Goal: Find contact information: Find contact information

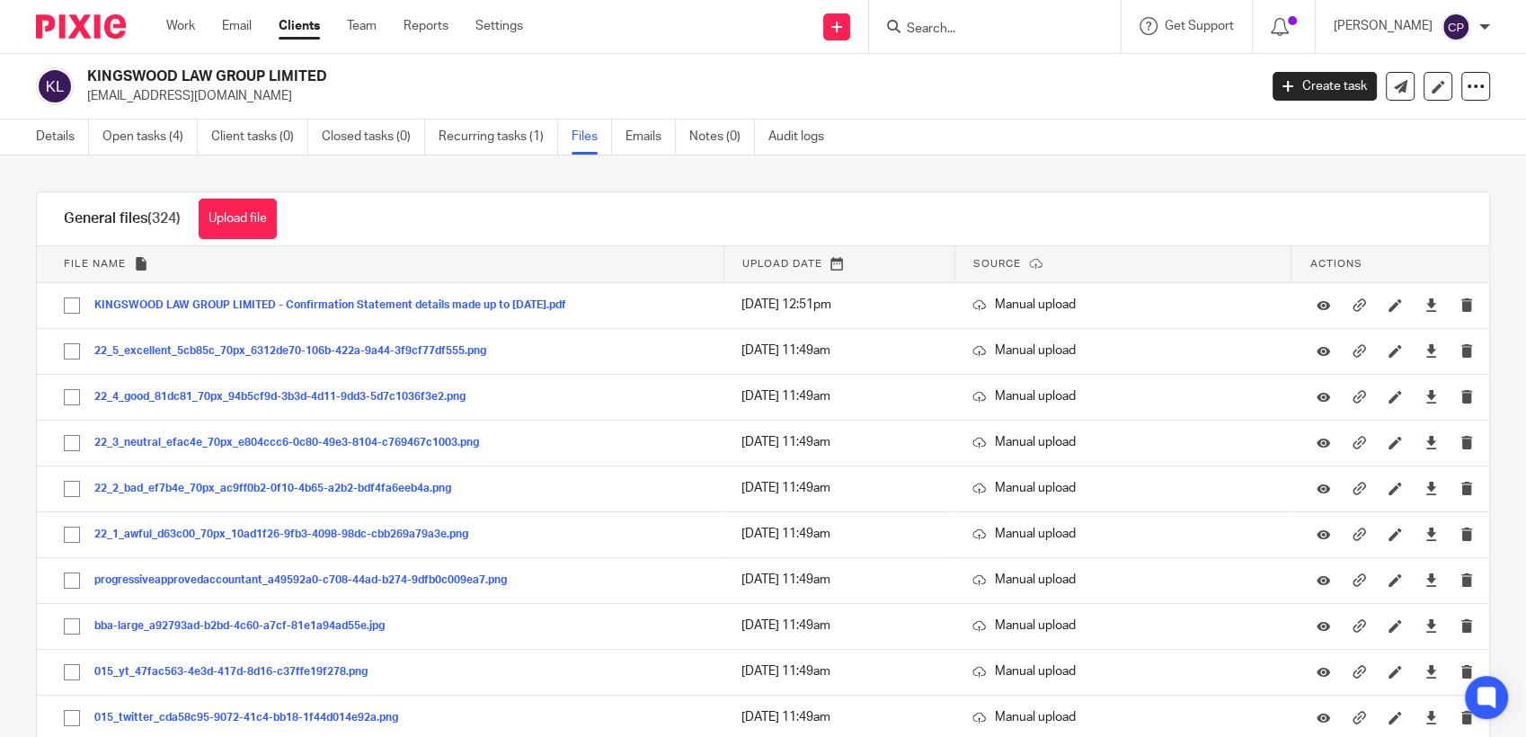
click at [953, 32] on input "Search" at bounding box center [986, 30] width 162 height 16
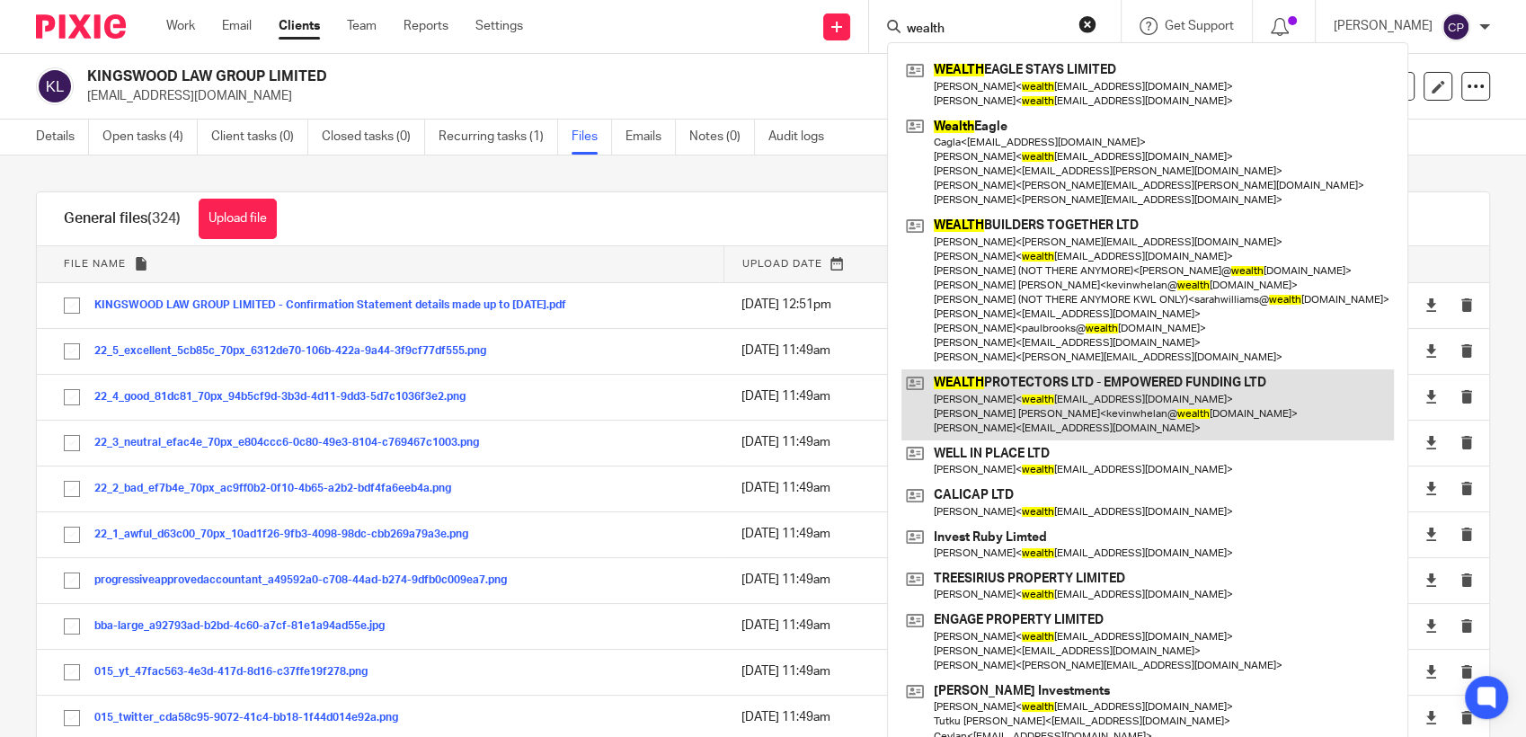
type input "wealth"
click at [1072, 409] on link at bounding box center [1147, 404] width 493 height 71
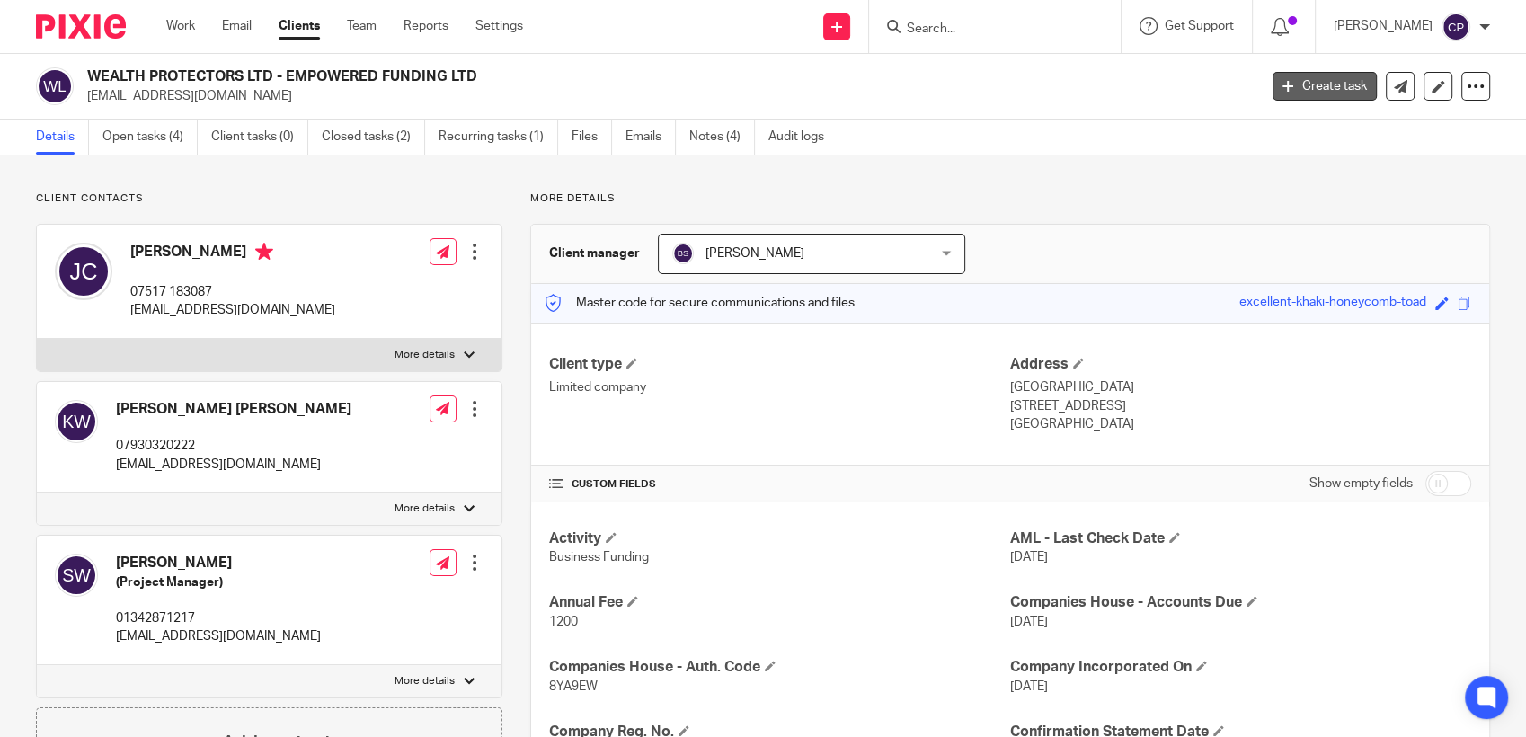
click at [1335, 85] on link "Create task" at bounding box center [1325, 86] width 104 height 29
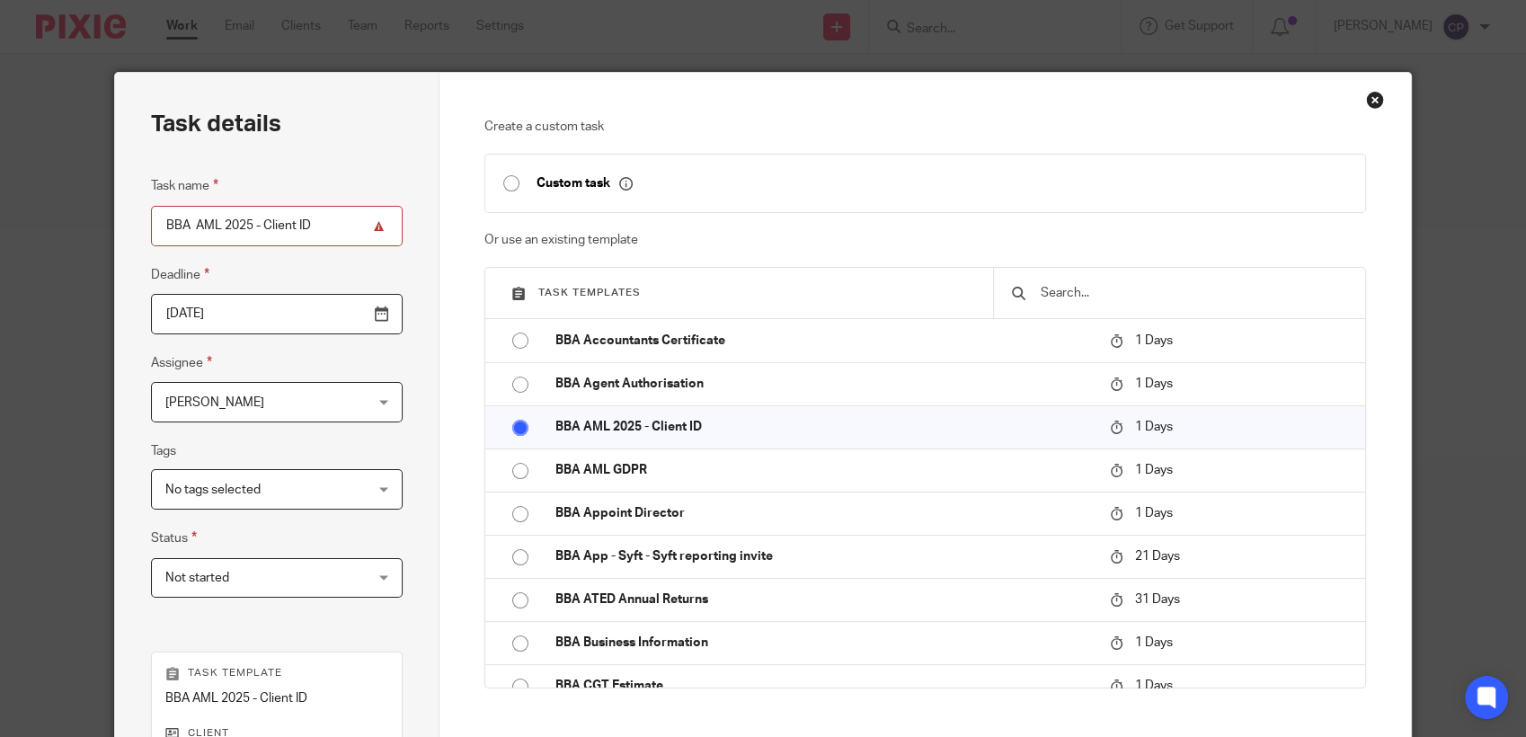
scroll to position [342, 0]
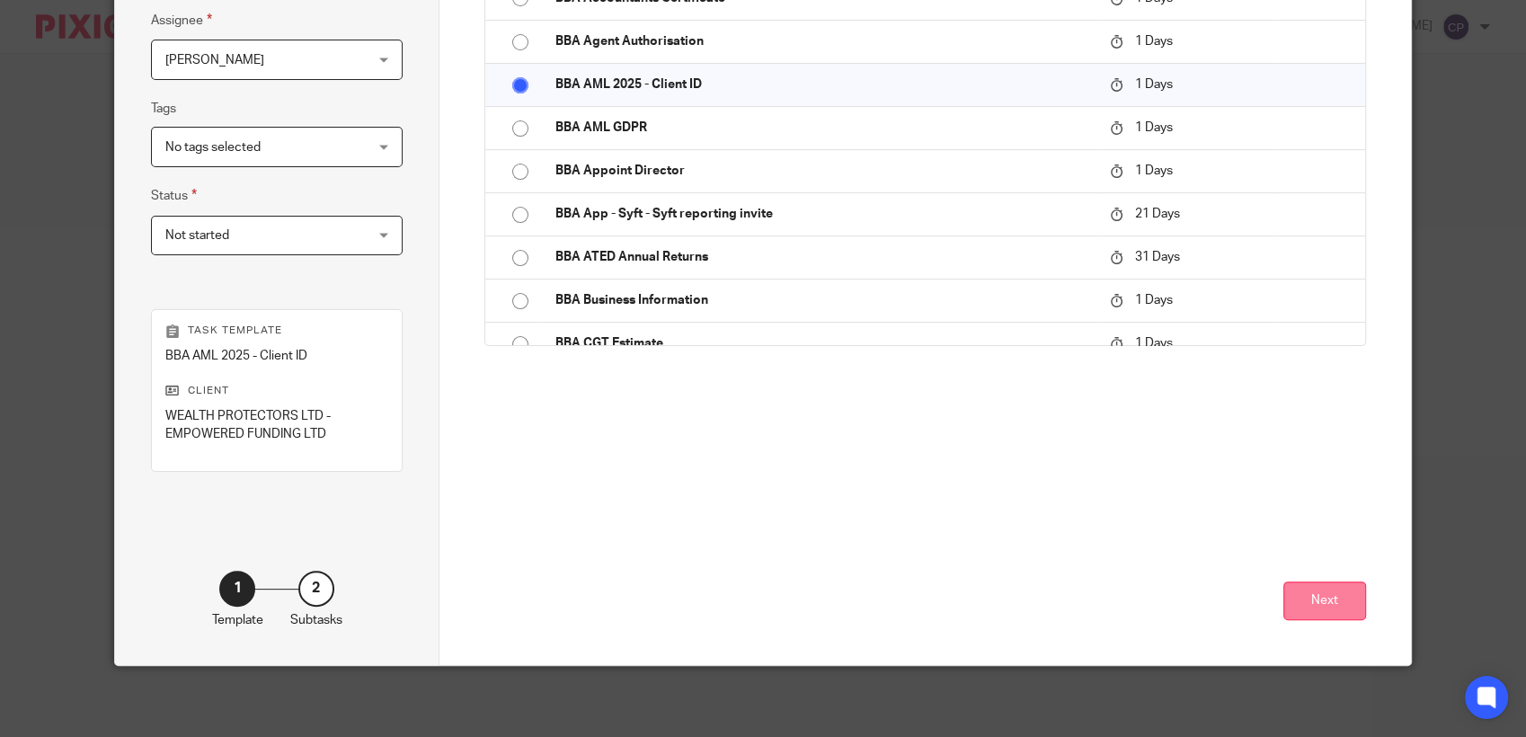
click at [1309, 591] on button "Next" at bounding box center [1324, 601] width 83 height 39
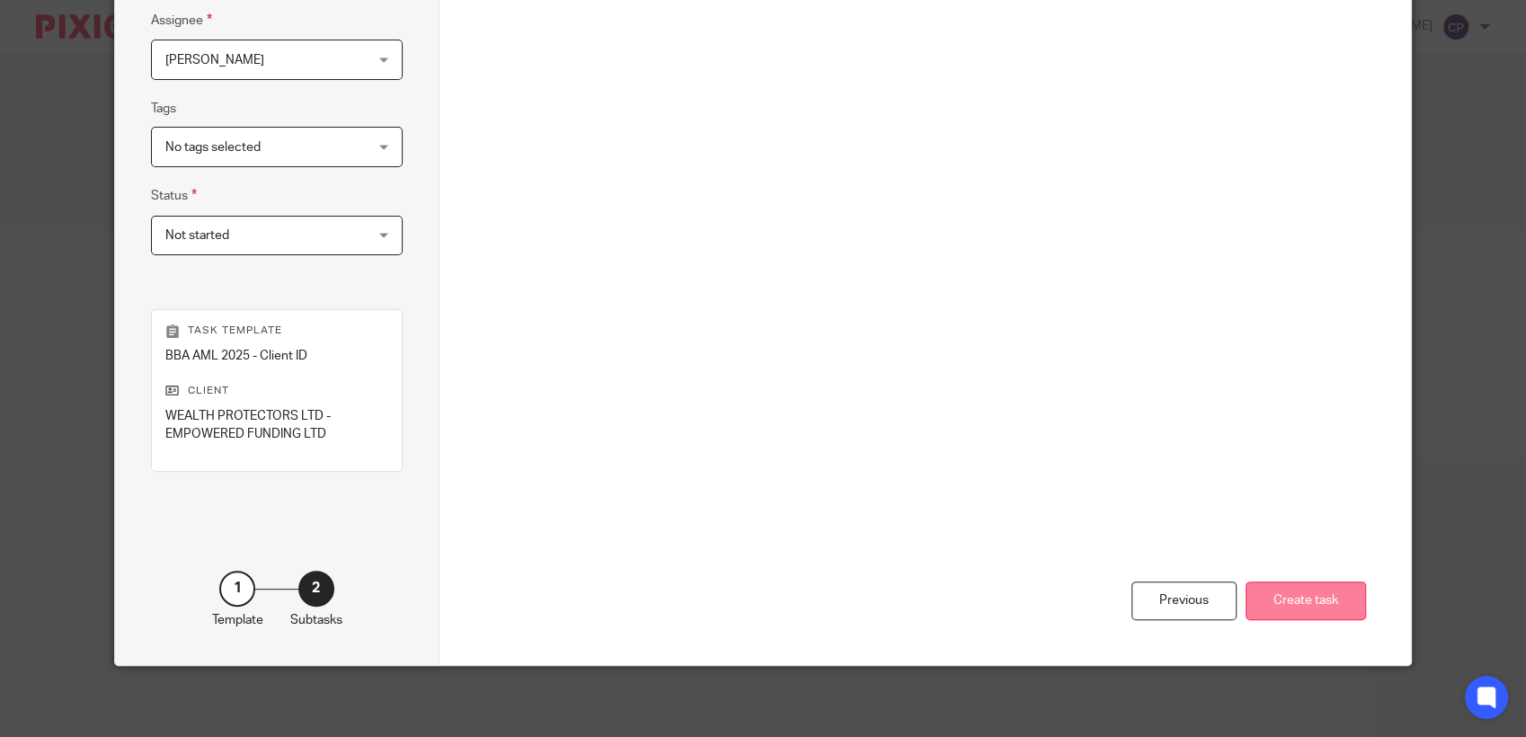
drag, startPoint x: 1292, startPoint y: 606, endPoint x: 1306, endPoint y: 605, distance: 14.4
click at [1294, 606] on button "Create task" at bounding box center [1306, 601] width 120 height 39
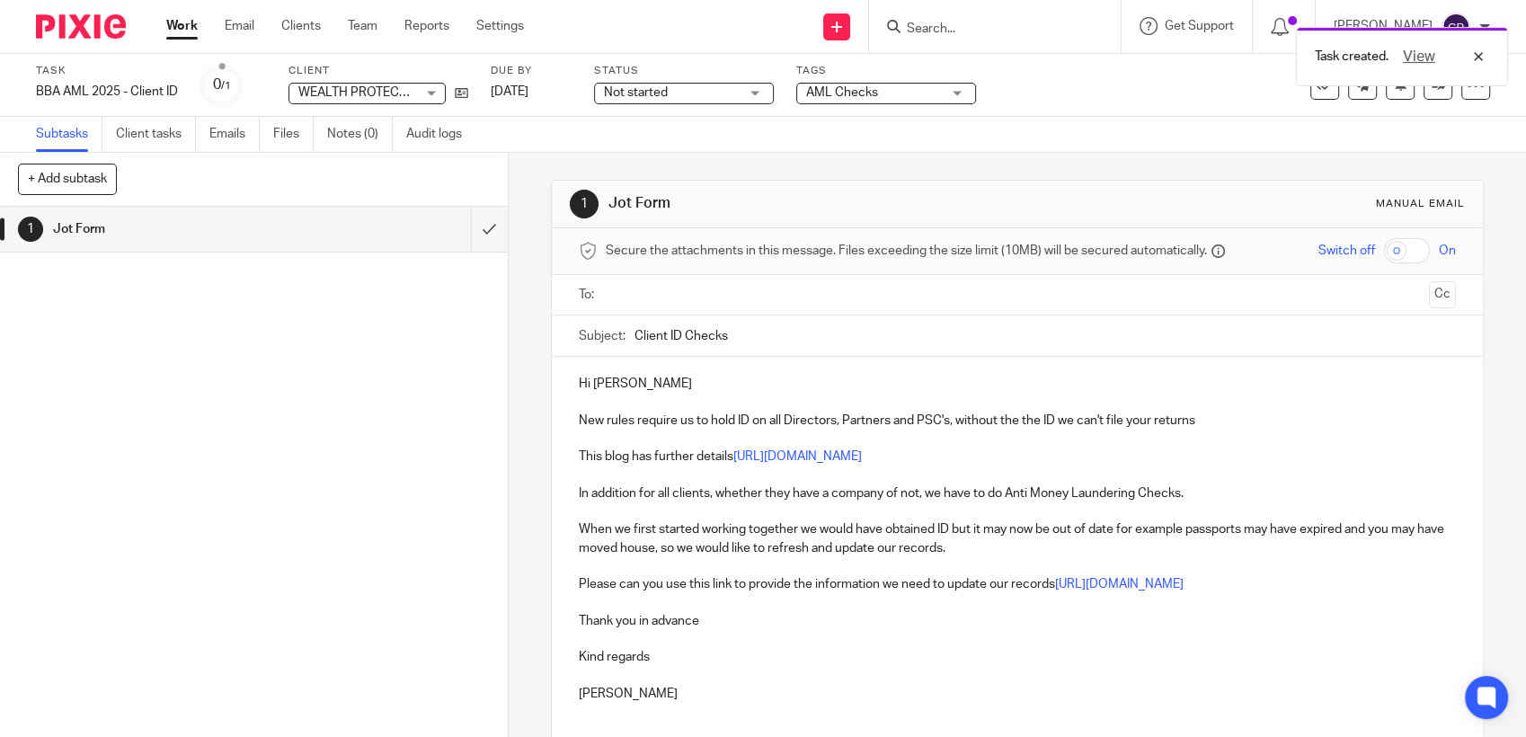
paste input "kevinwhelan@wealthbuilders.co.uk"
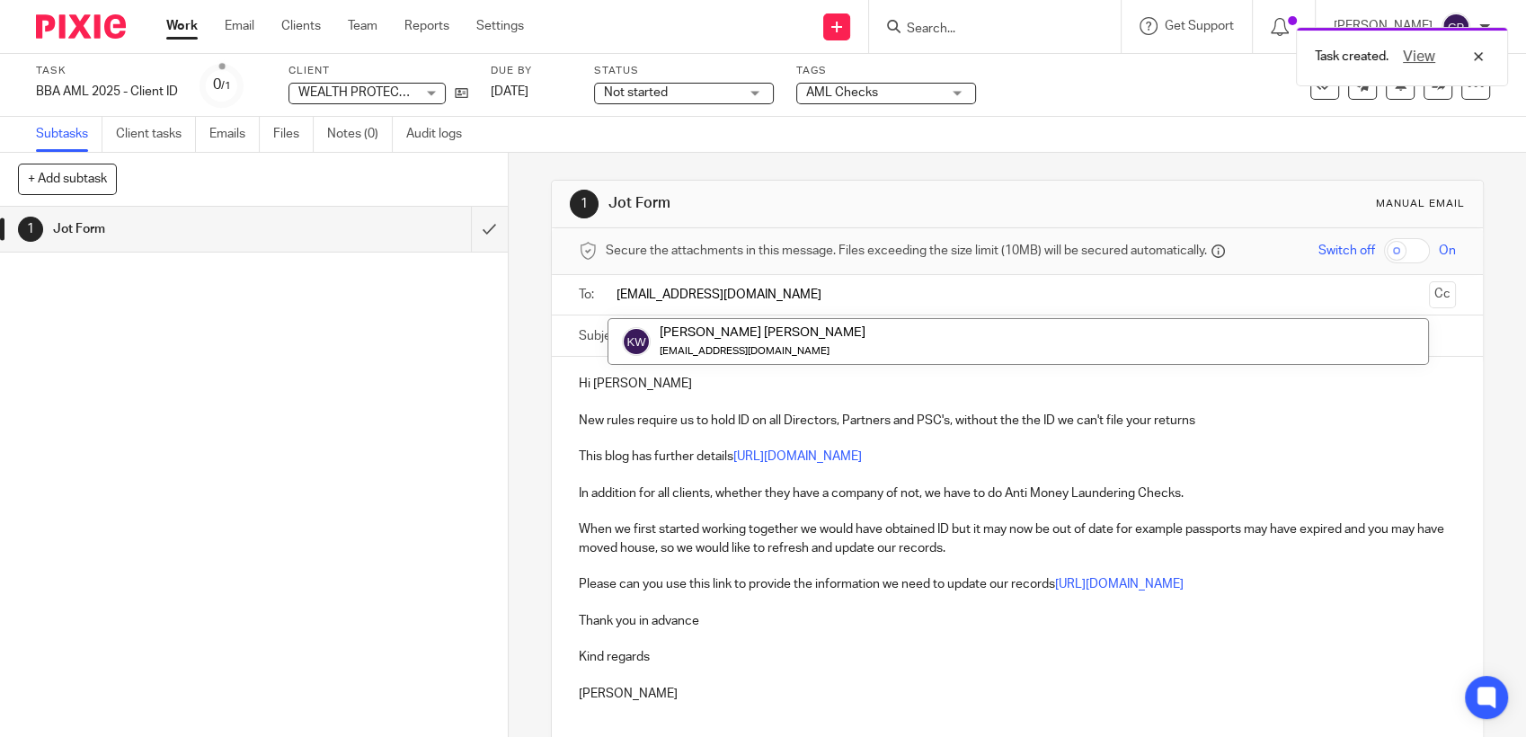
type input "kevinwhelan@wealthbuilders.co.uk"
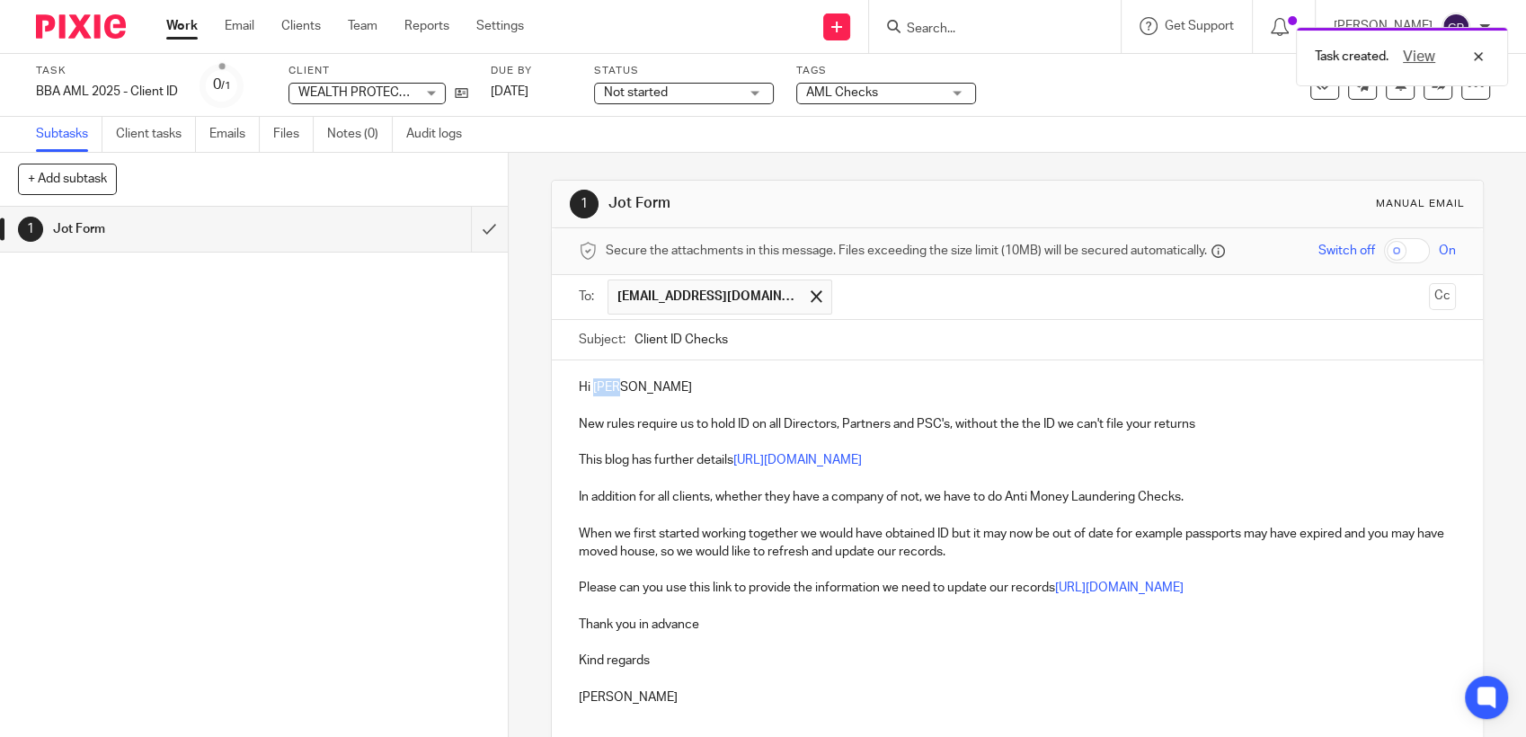
drag, startPoint x: 590, startPoint y: 385, endPoint x: 815, endPoint y: 386, distance: 225.6
click at [791, 401] on div "Hi Jane New rules require us to hold ID on all Directors, Partners and PSC's, w…" at bounding box center [1017, 557] width 931 height 395
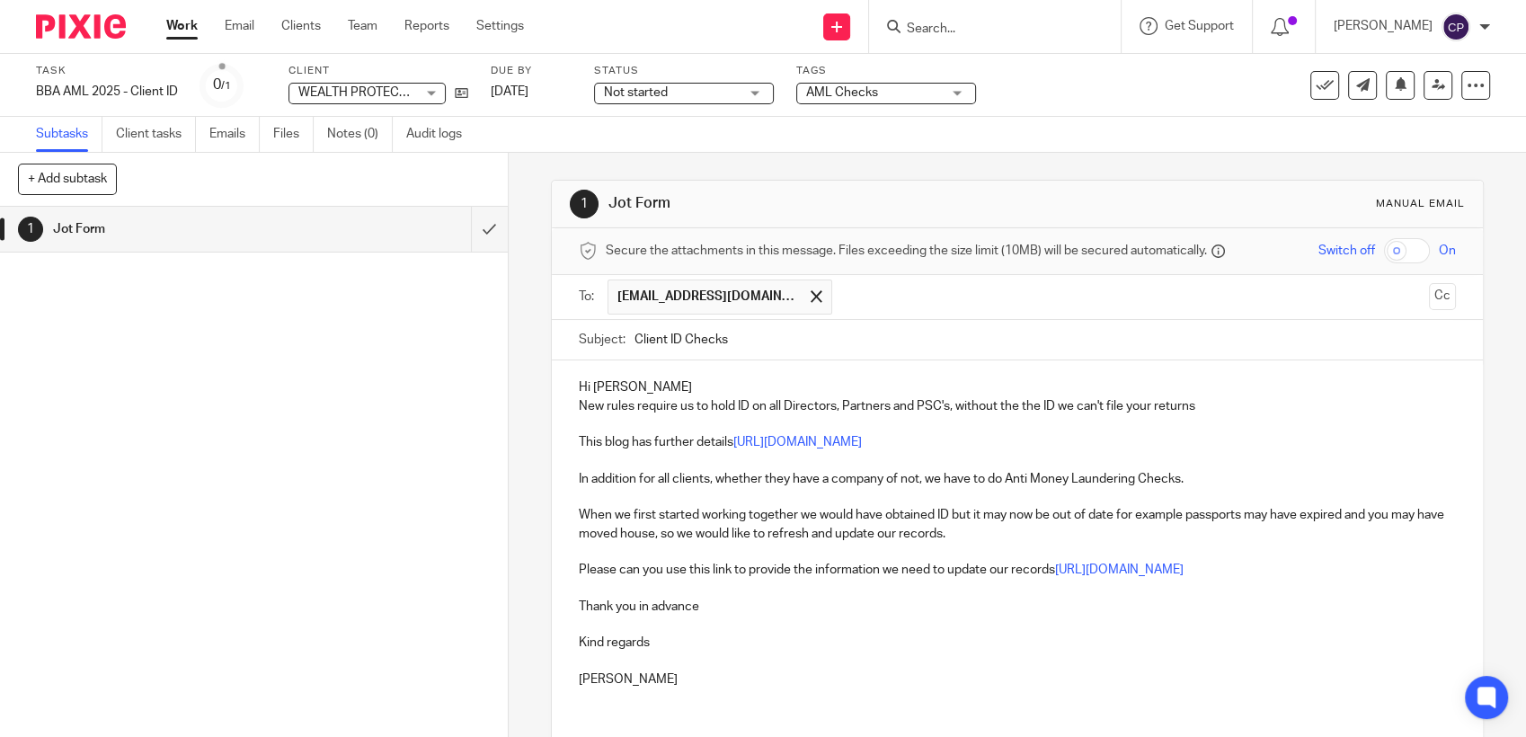
click at [709, 606] on p "Thank you in advance" at bounding box center [1017, 607] width 877 height 18
drag, startPoint x: 952, startPoint y: 642, endPoint x: 547, endPoint y: 634, distance: 404.5
click at [552, 633] on div "Hi Kevin New rules require us to hold ID on all Directors, Partners and PSC's, …" at bounding box center [1017, 567] width 931 height 414
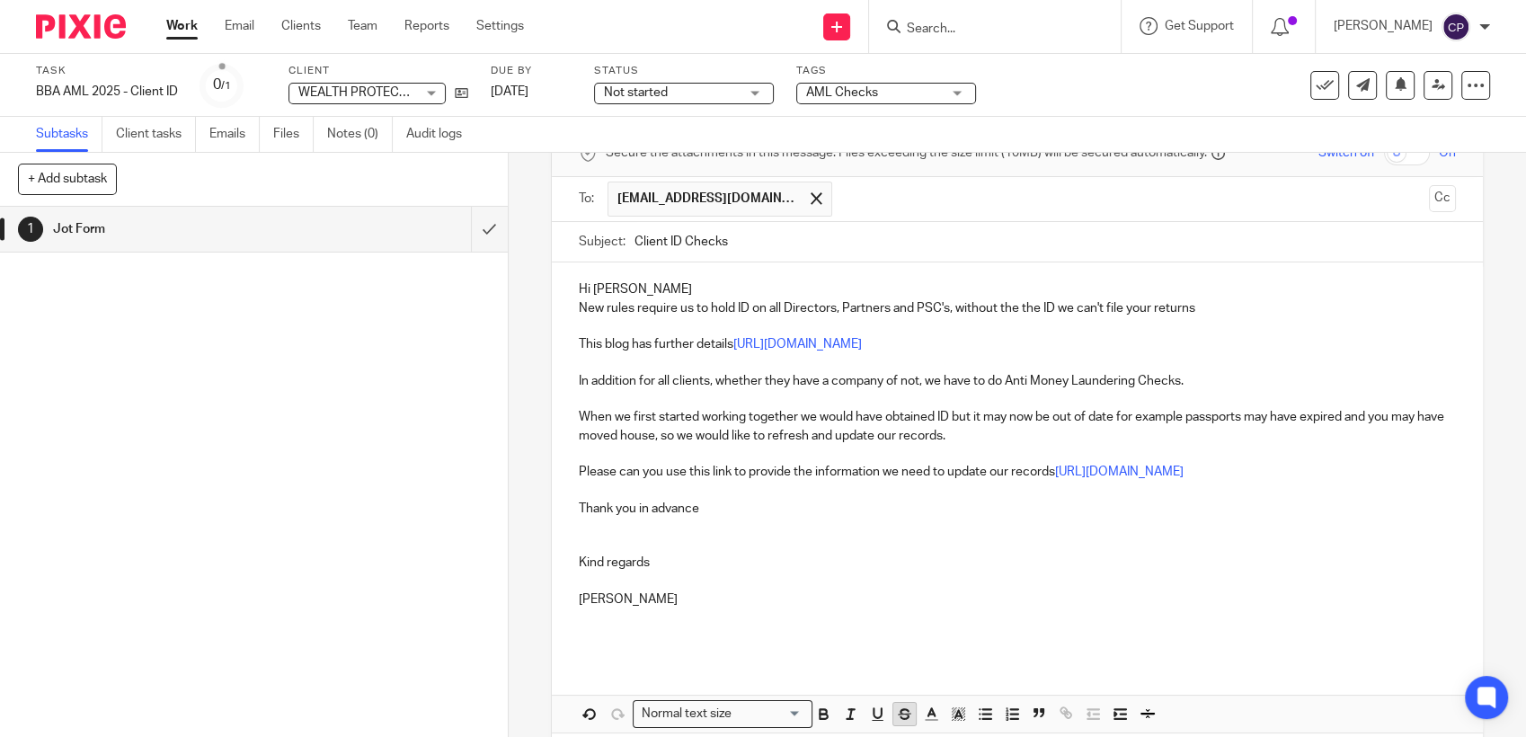
scroll to position [180, 0]
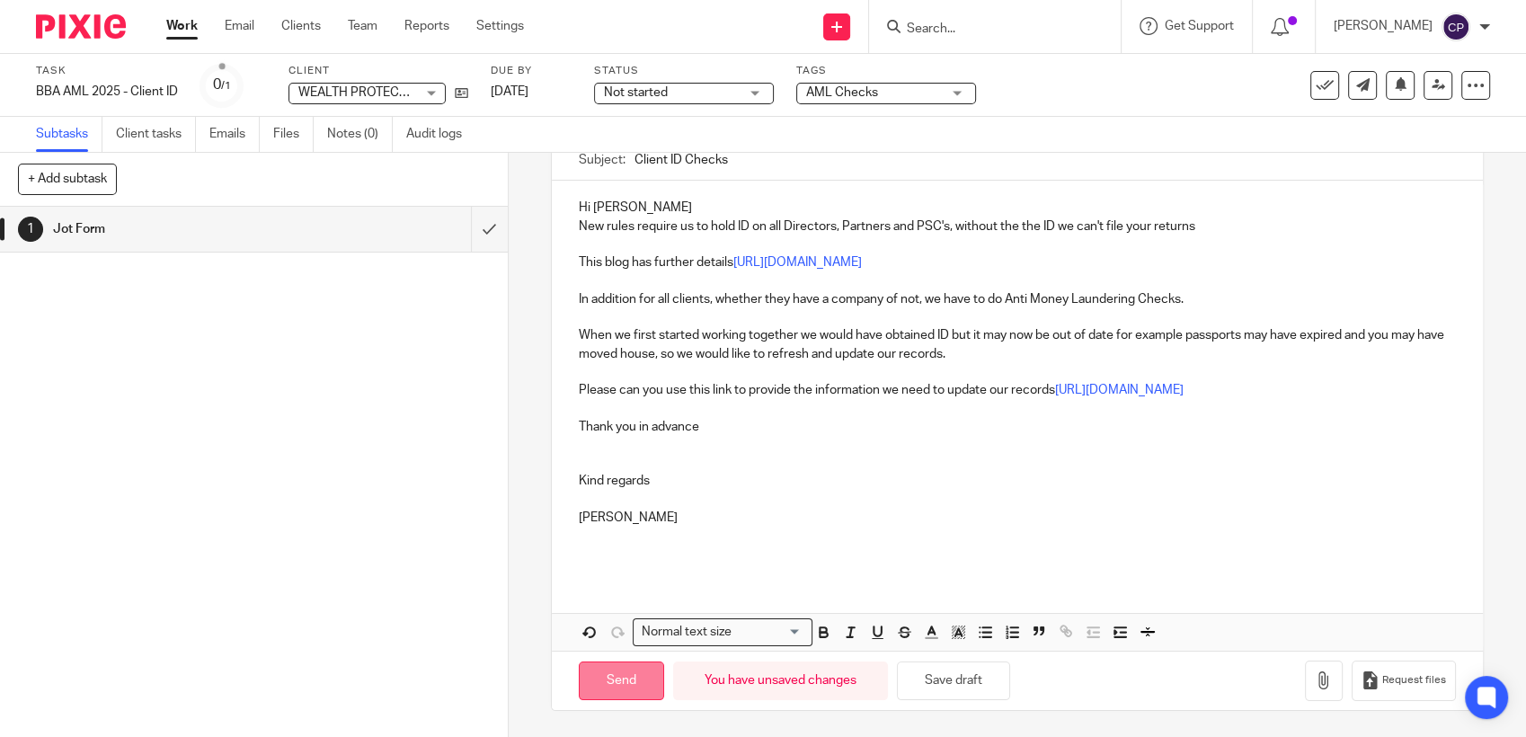
click at [640, 688] on input "Send" at bounding box center [621, 680] width 85 height 39
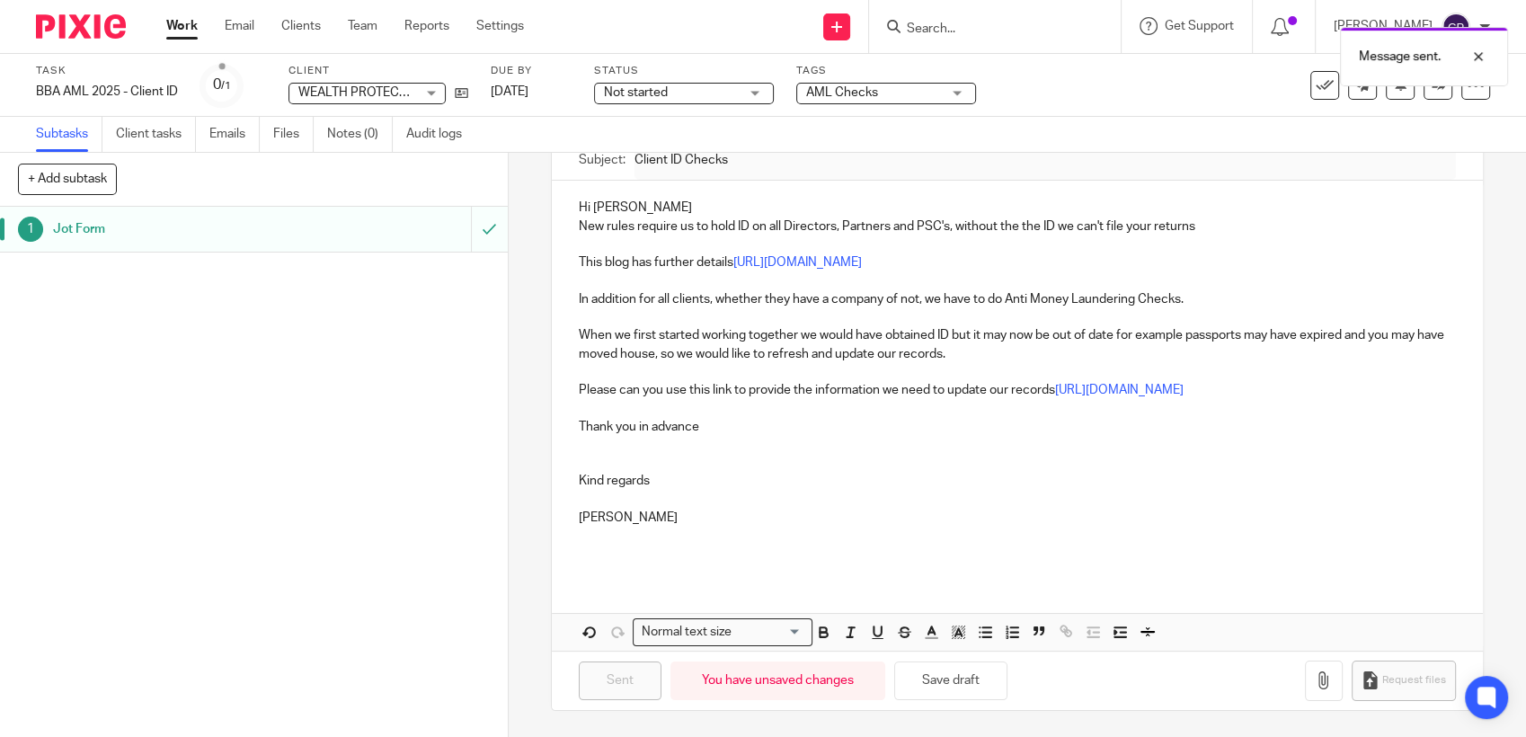
type input "Sent"
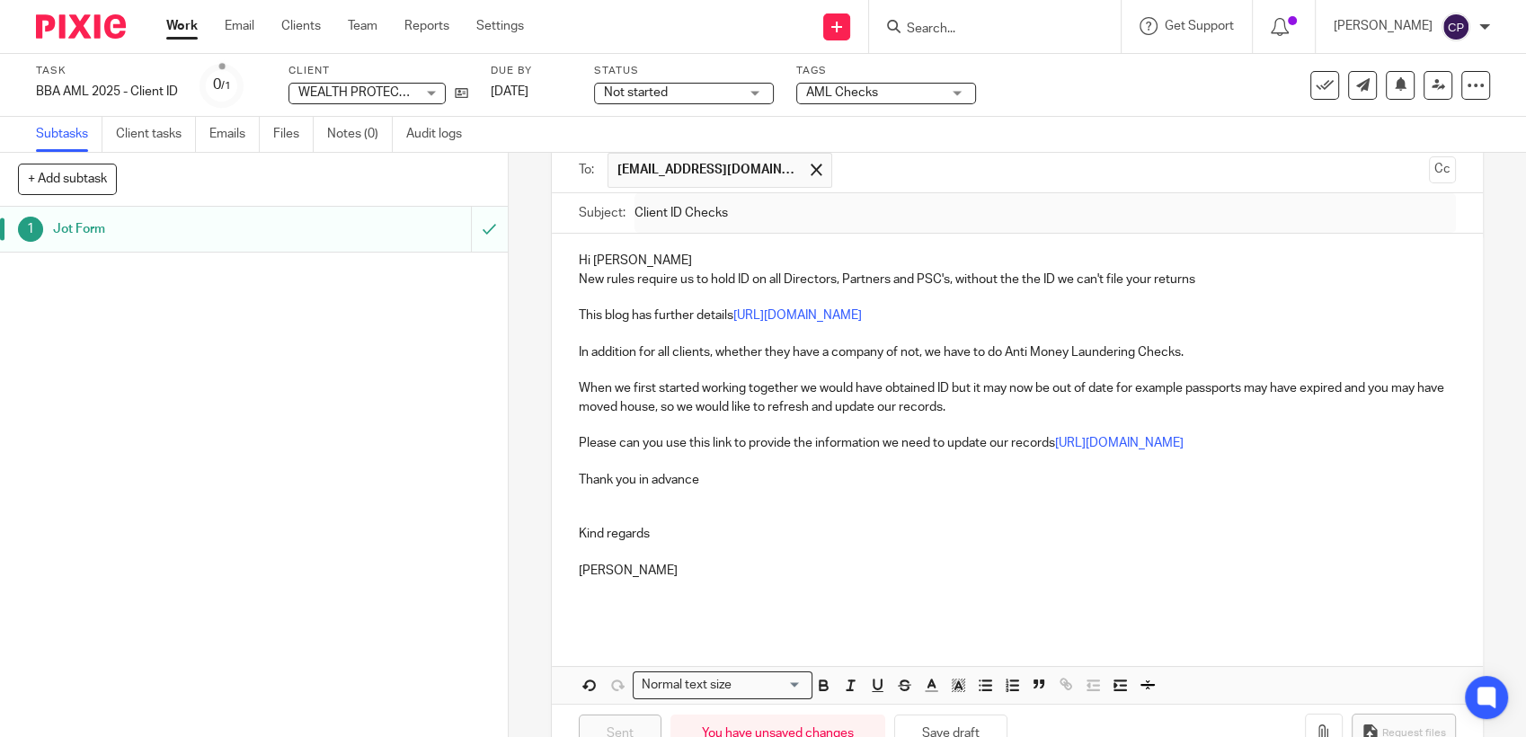
scroll to position [0, 0]
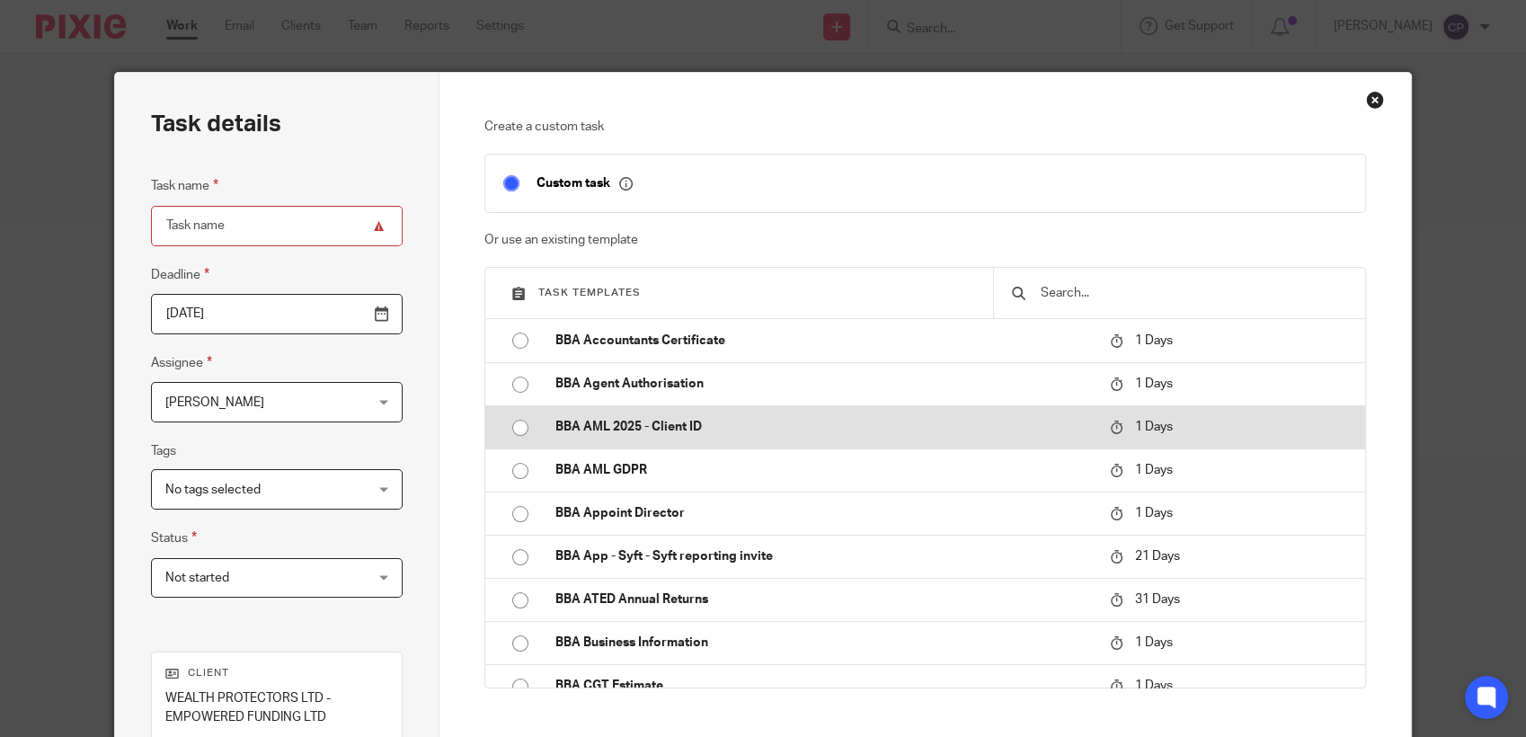
click at [507, 431] on input "radio" at bounding box center [520, 428] width 34 height 34
type input "BBA AML 2025 - Client ID"
checkbox input "false"
radio input "false"
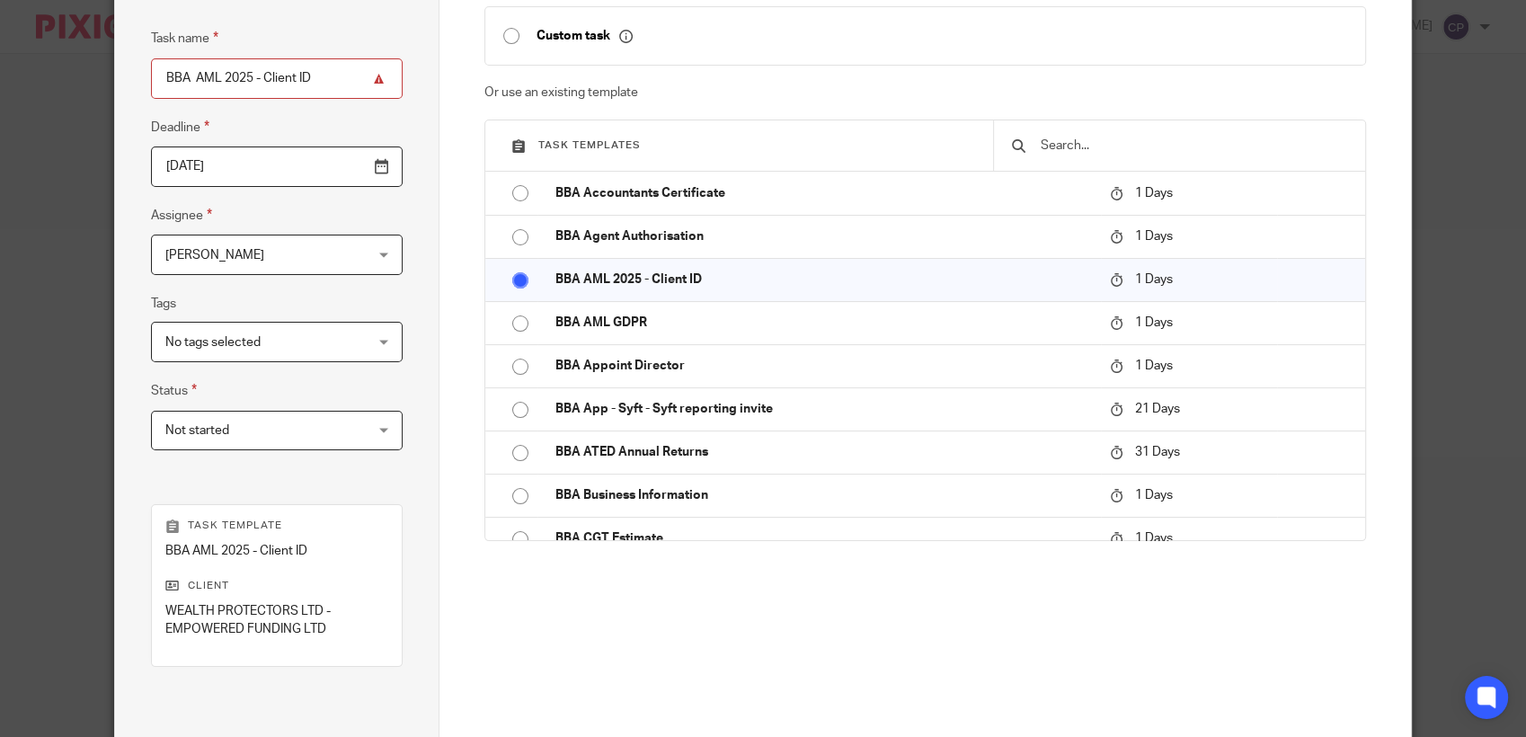
scroll to position [299, 0]
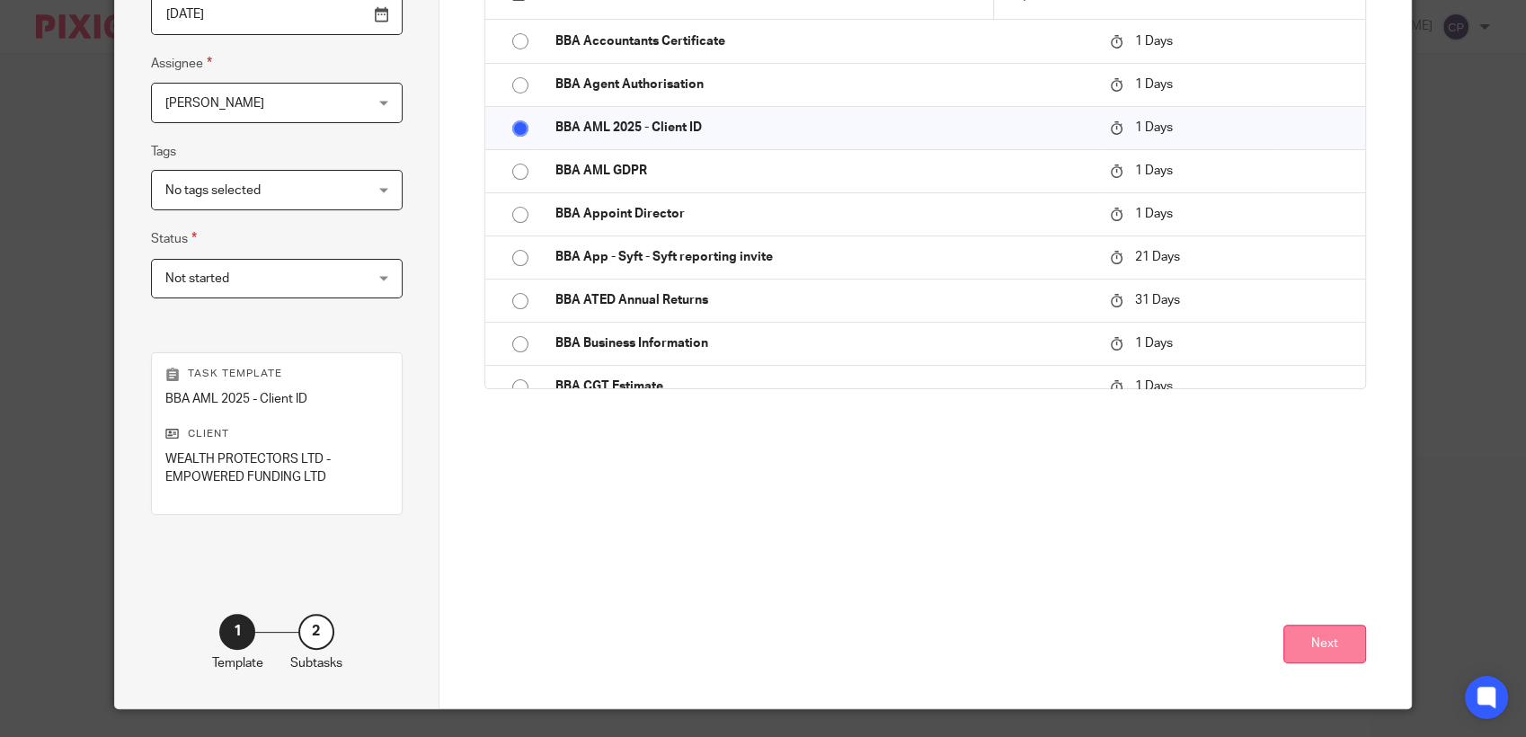
click at [1316, 651] on button "Next" at bounding box center [1324, 644] width 83 height 39
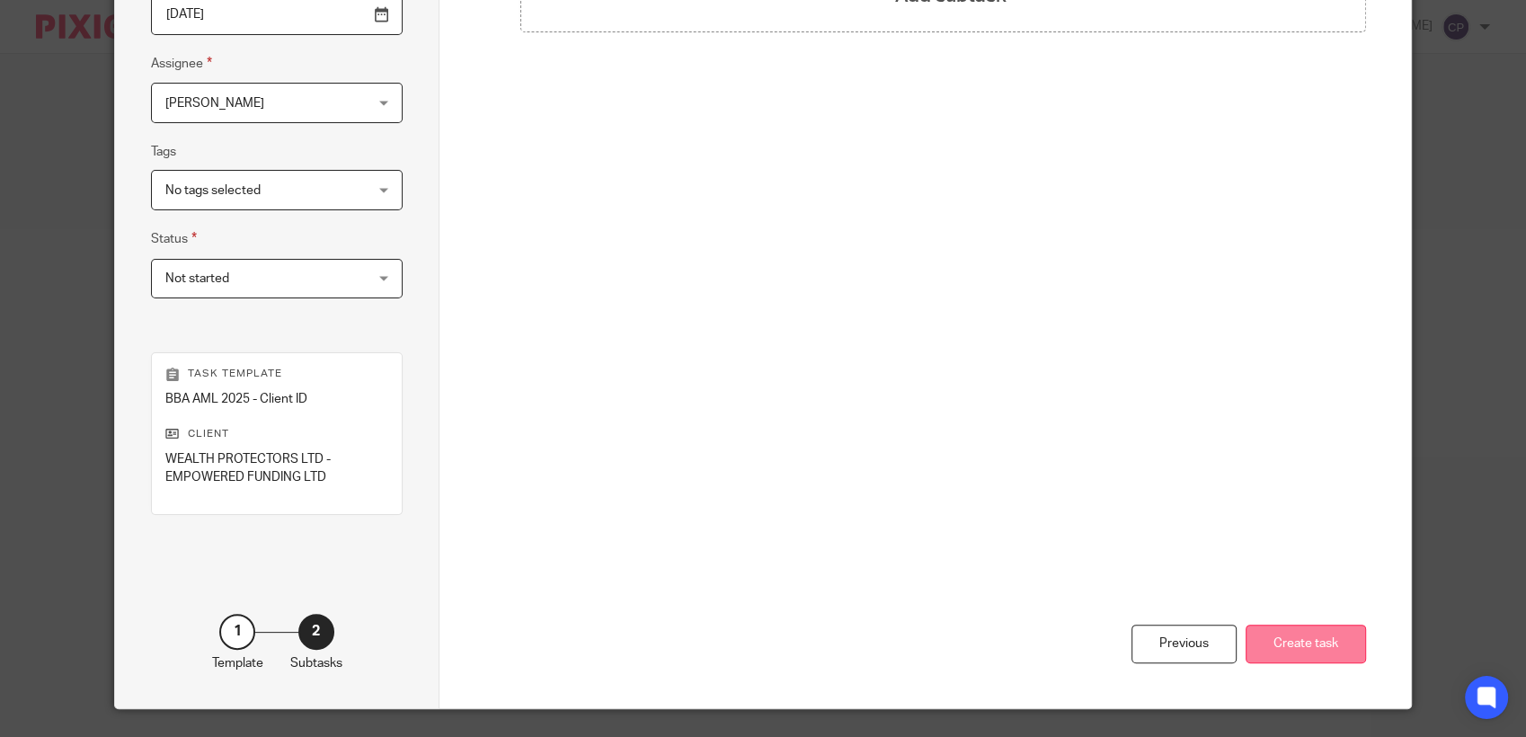
click at [1305, 653] on button "Create task" at bounding box center [1306, 644] width 120 height 39
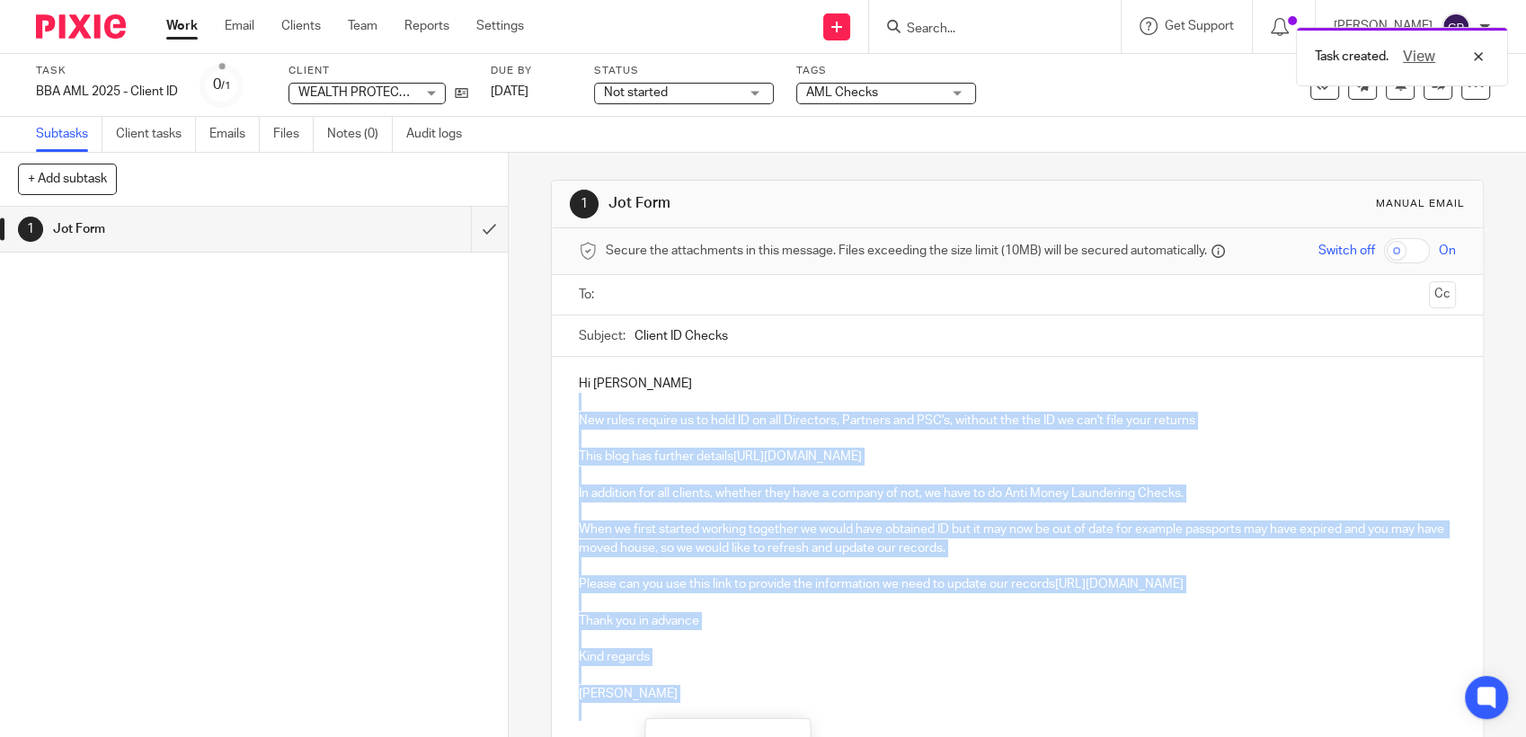
drag, startPoint x: 565, startPoint y: 404, endPoint x: 1018, endPoint y: 715, distance: 549.4
click at [1018, 715] on div "Hi Jane New rules require us to hold ID on all Directors, Partners and PSC's, w…" at bounding box center [1017, 554] width 931 height 395
copy div "New rules require us to hold ID on all Directors, Partners and PSC's, without t…"
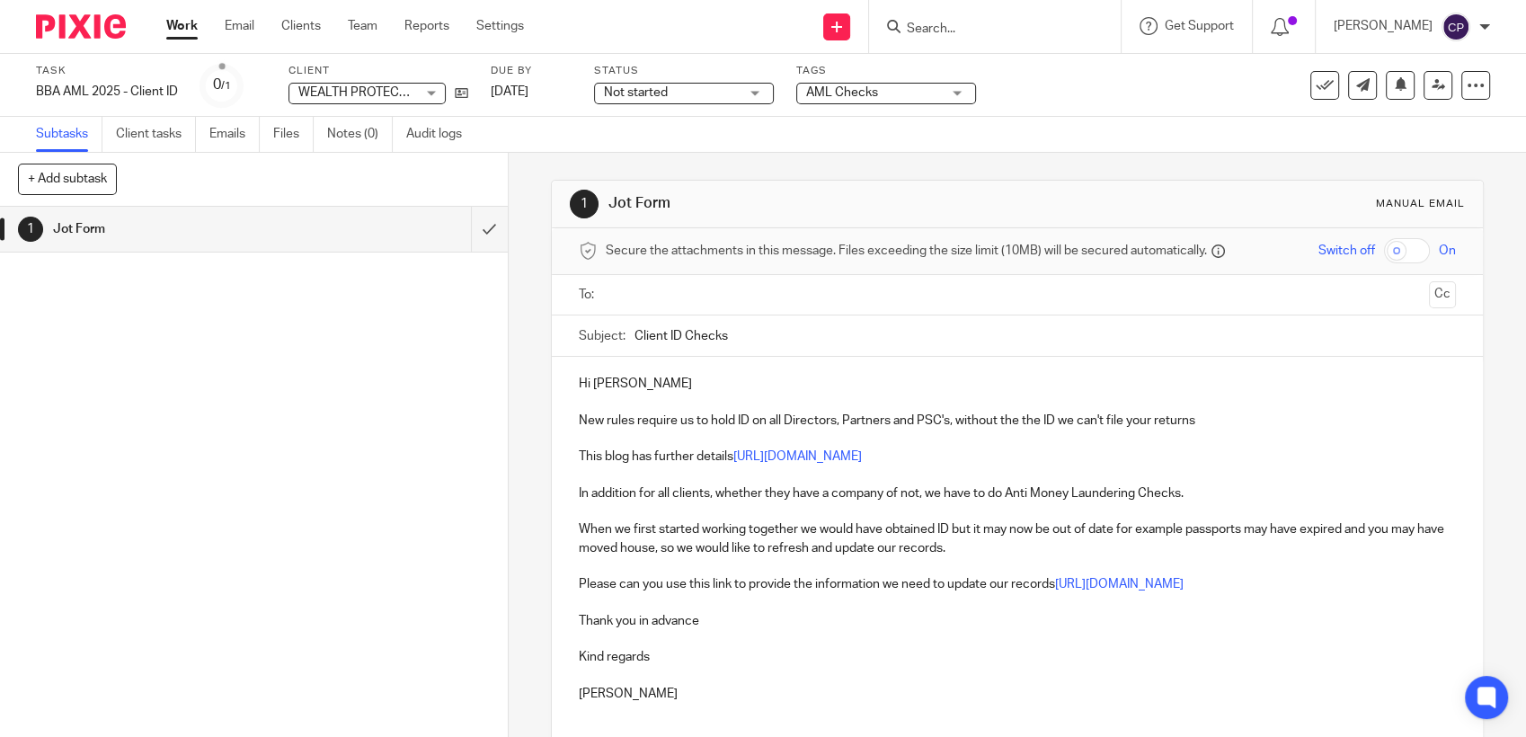
click at [956, 35] on input "Search" at bounding box center [986, 30] width 162 height 16
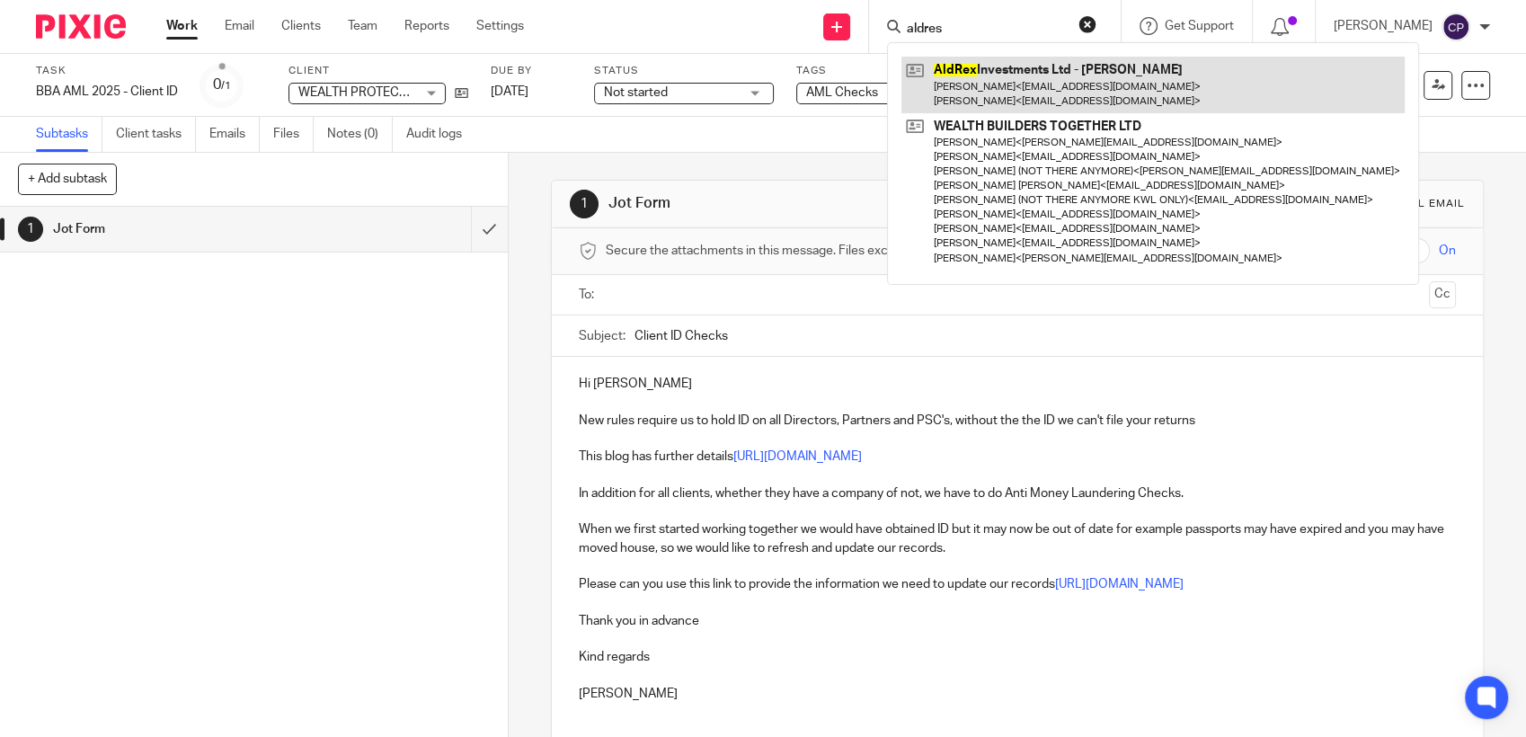
type input "aldres"
click at [962, 76] on link at bounding box center [1152, 85] width 503 height 56
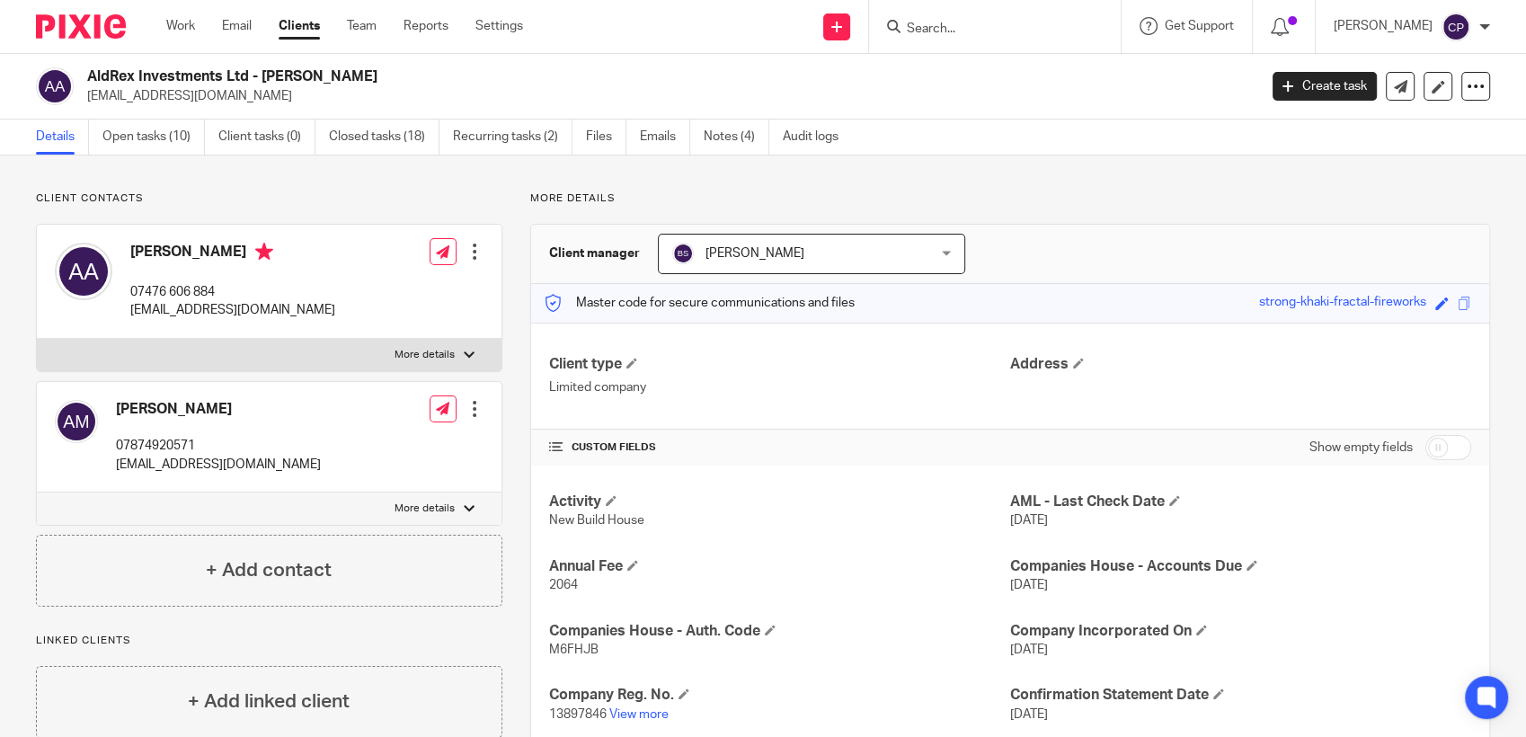
click at [948, 28] on input "Search" at bounding box center [986, 30] width 162 height 16
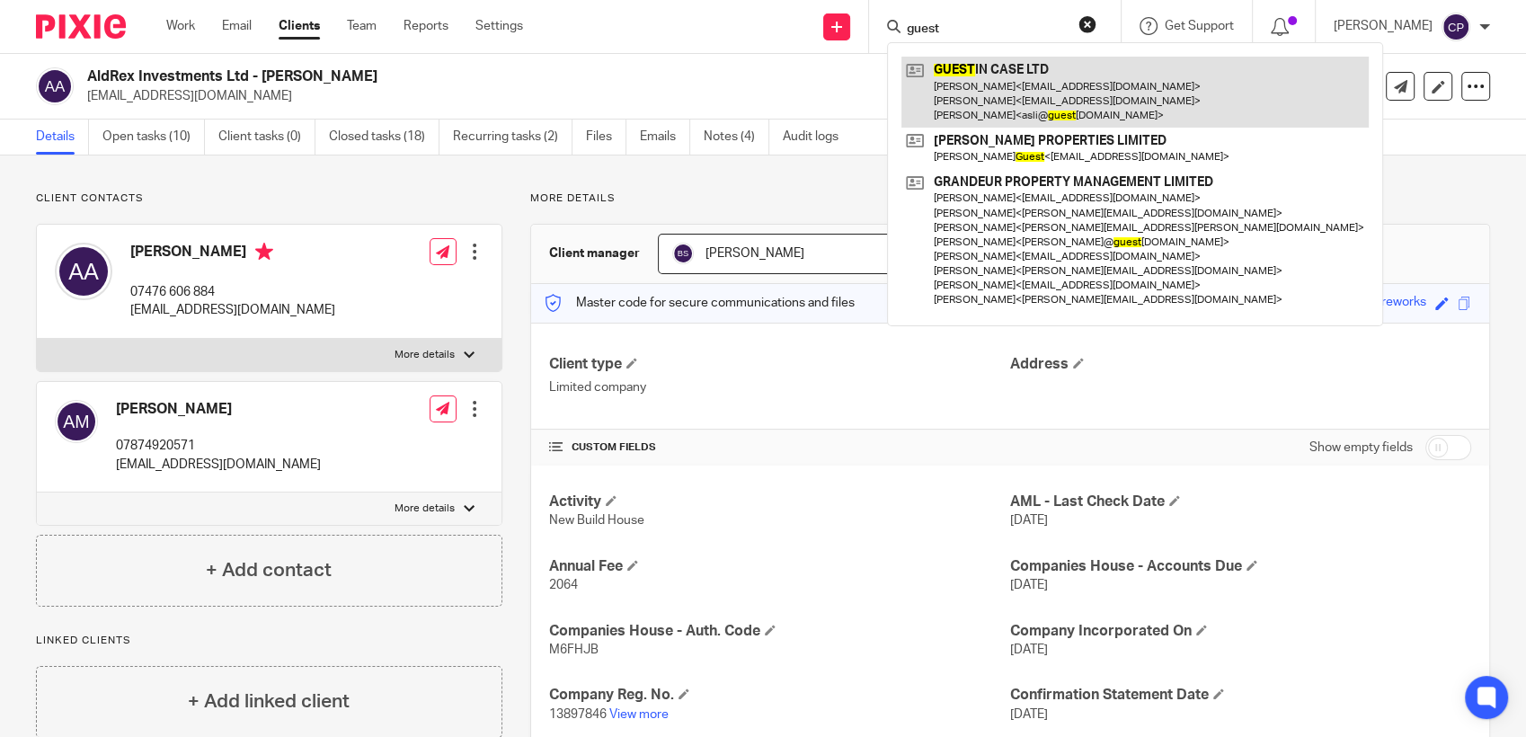
type input "guest"
click at [973, 111] on link at bounding box center [1134, 92] width 467 height 71
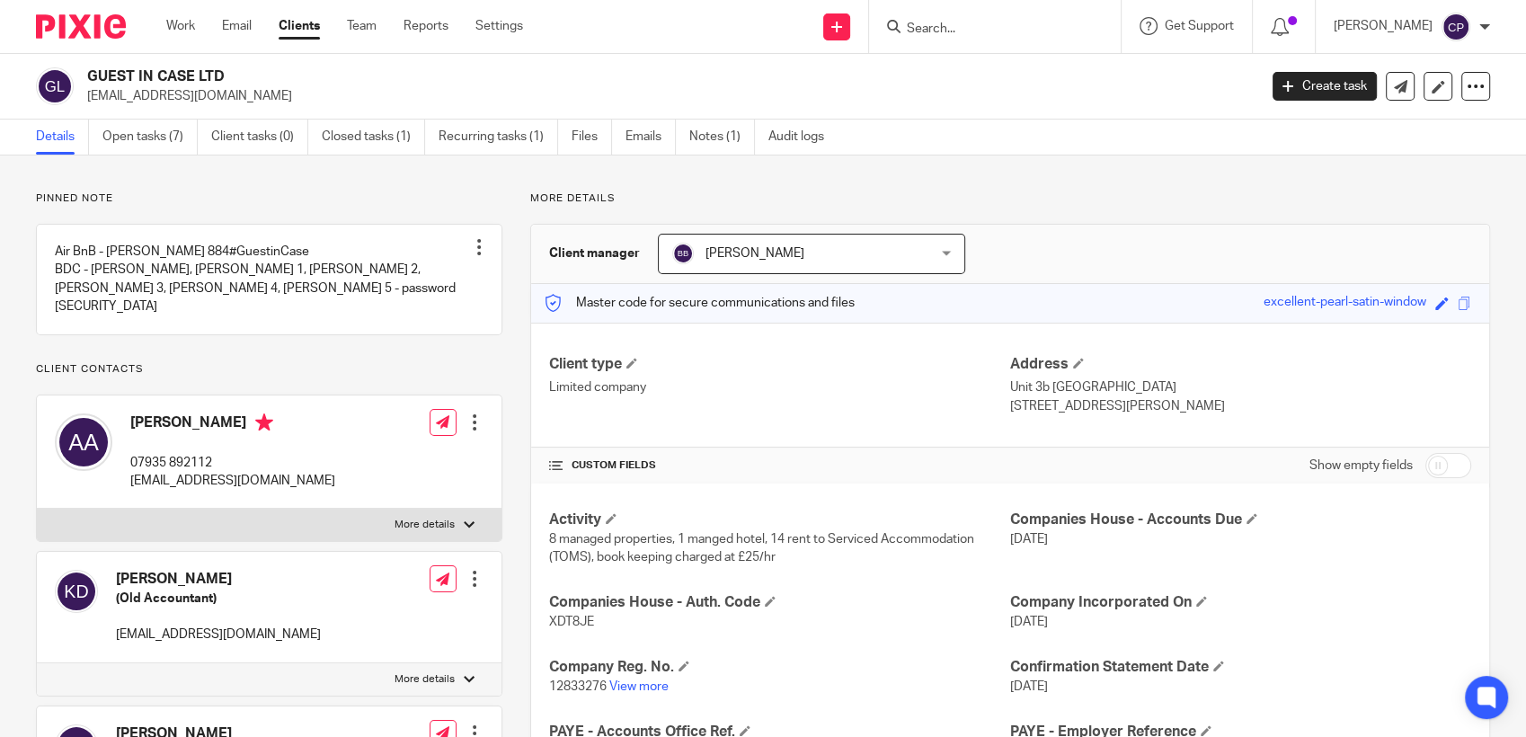
click at [945, 33] on input "Search" at bounding box center [986, 30] width 162 height 16
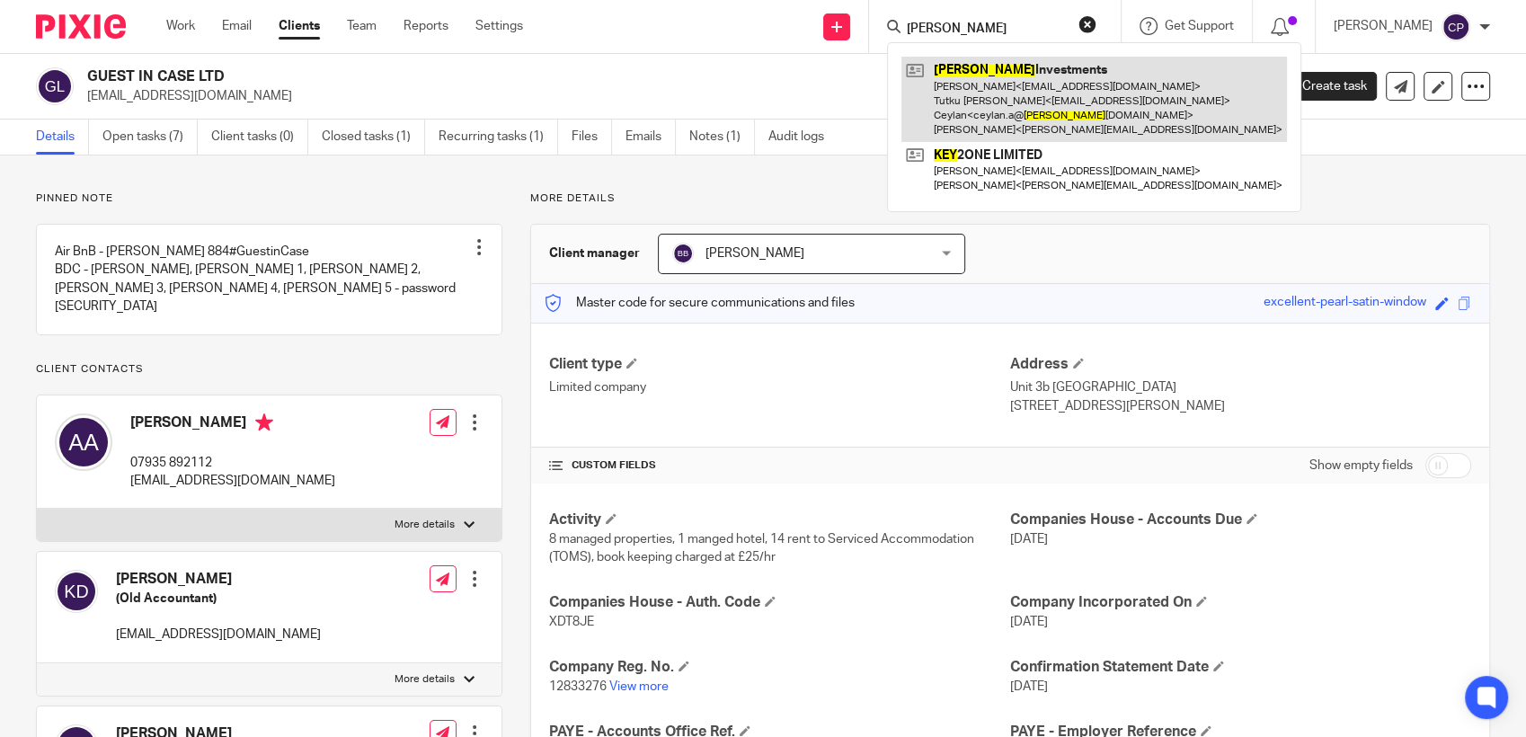
type input "[PERSON_NAME]"
click at [982, 97] on link at bounding box center [1094, 99] width 386 height 85
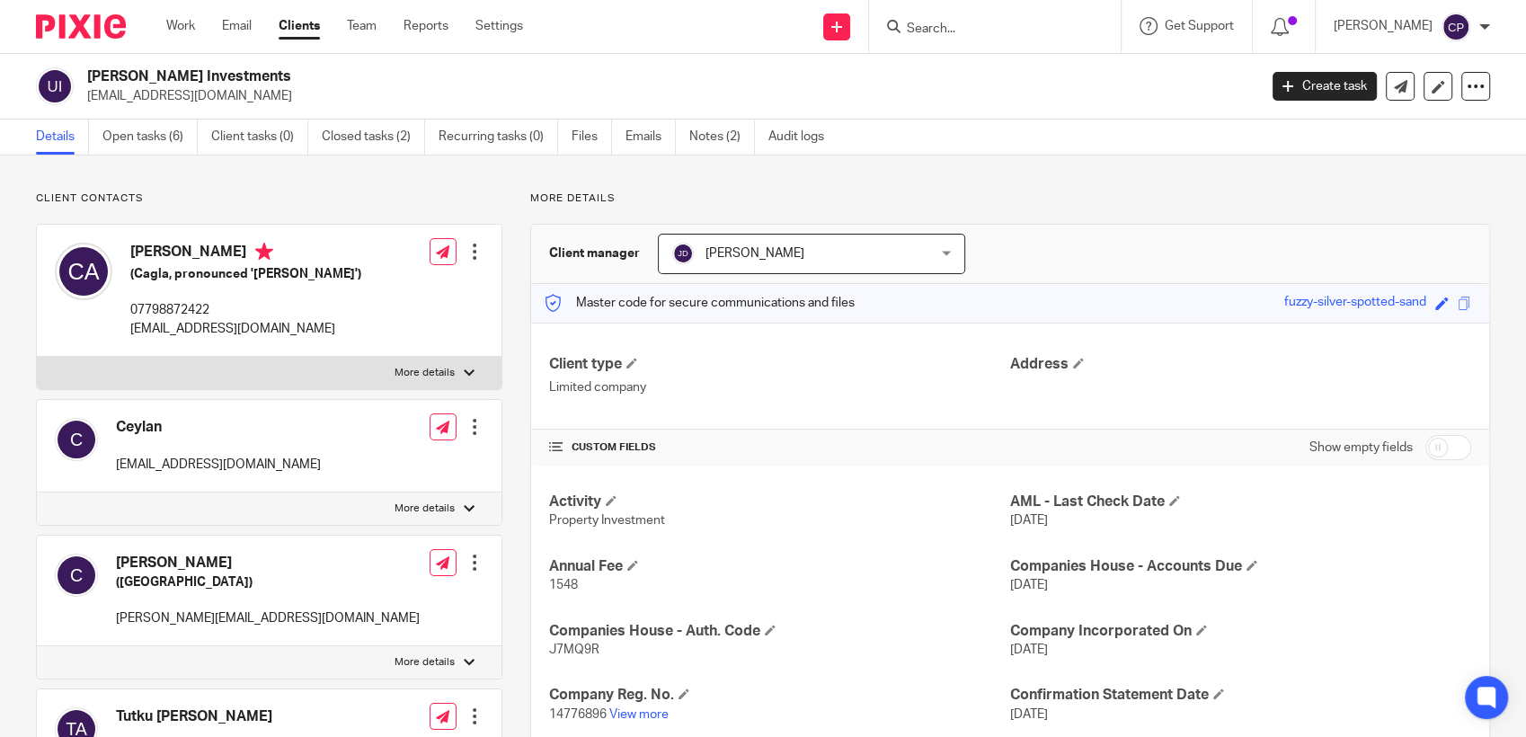
drag, startPoint x: 83, startPoint y: 91, endPoint x: 311, endPoint y: 93, distance: 228.3
click at [311, 93] on div "UKey Investments wealtheaglelimited@gmail.com" at bounding box center [641, 86] width 1210 height 38
drag, startPoint x: 311, startPoint y: 93, endPoint x: 249, endPoint y: 98, distance: 62.2
copy p "wealtheaglelimited@gmail.com"
click at [953, 25] on input "Search" at bounding box center [986, 30] width 162 height 16
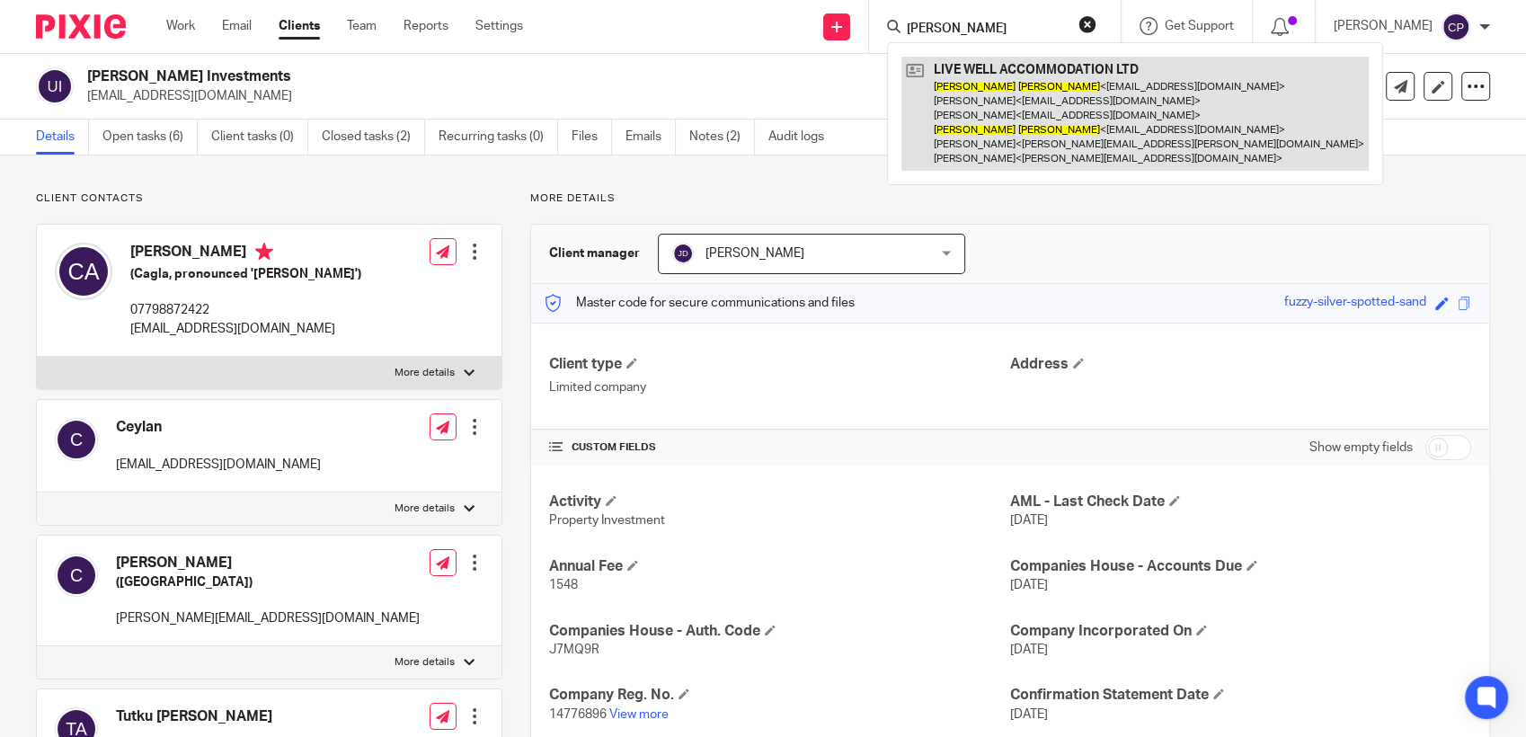
type input "lewis thomas"
click at [1037, 127] on link at bounding box center [1134, 114] width 467 height 114
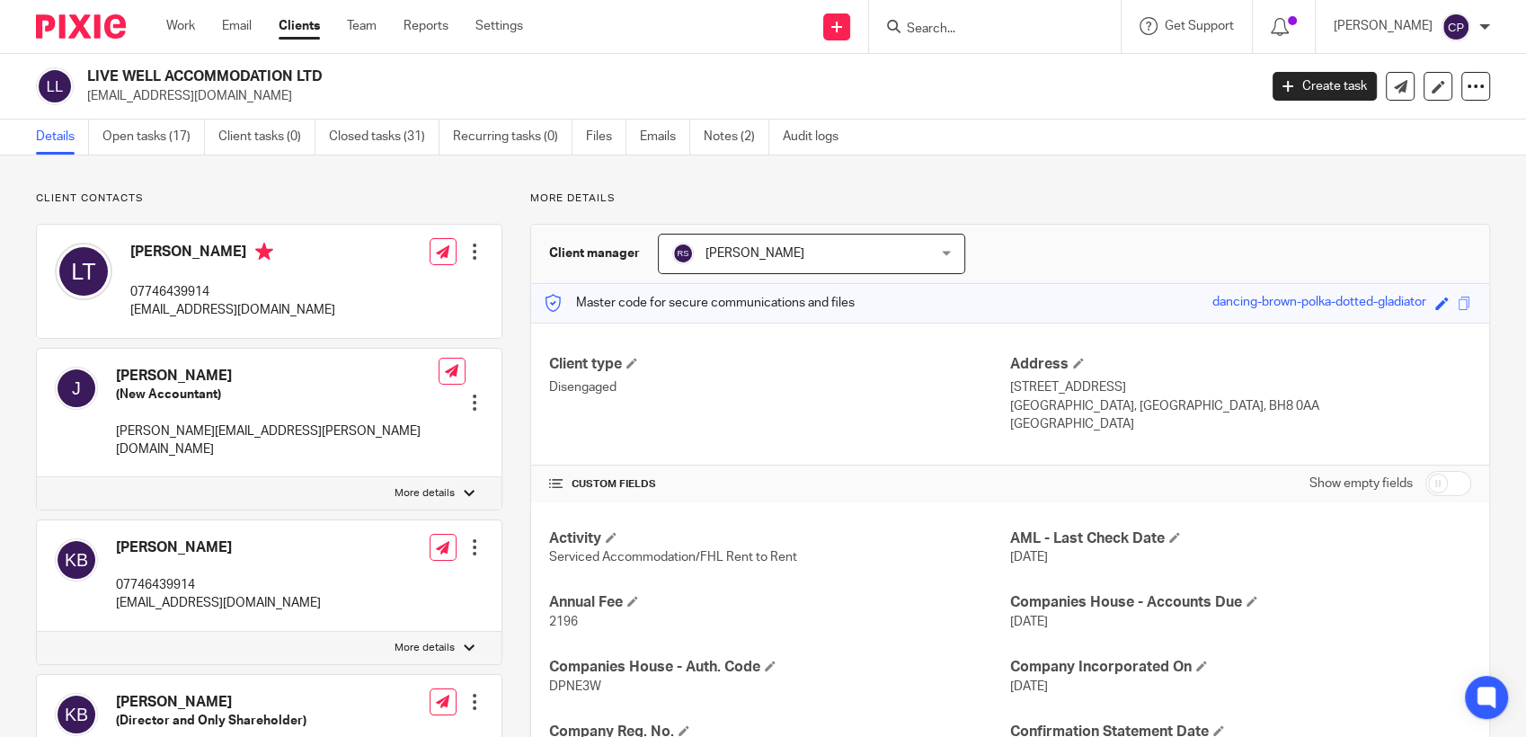
drag, startPoint x: 129, startPoint y: 308, endPoint x: 340, endPoint y: 322, distance: 210.7
click at [340, 322] on div "[PERSON_NAME] 07746439914 [EMAIL_ADDRESS][DOMAIN_NAME] Edit contact Create clie…" at bounding box center [269, 281] width 465 height 113
drag, startPoint x: 340, startPoint y: 322, endPoint x: 295, endPoint y: 310, distance: 46.4
copy p "[EMAIL_ADDRESS][DOMAIN_NAME]"
click at [901, 28] on icon at bounding box center [893, 26] width 13 height 13
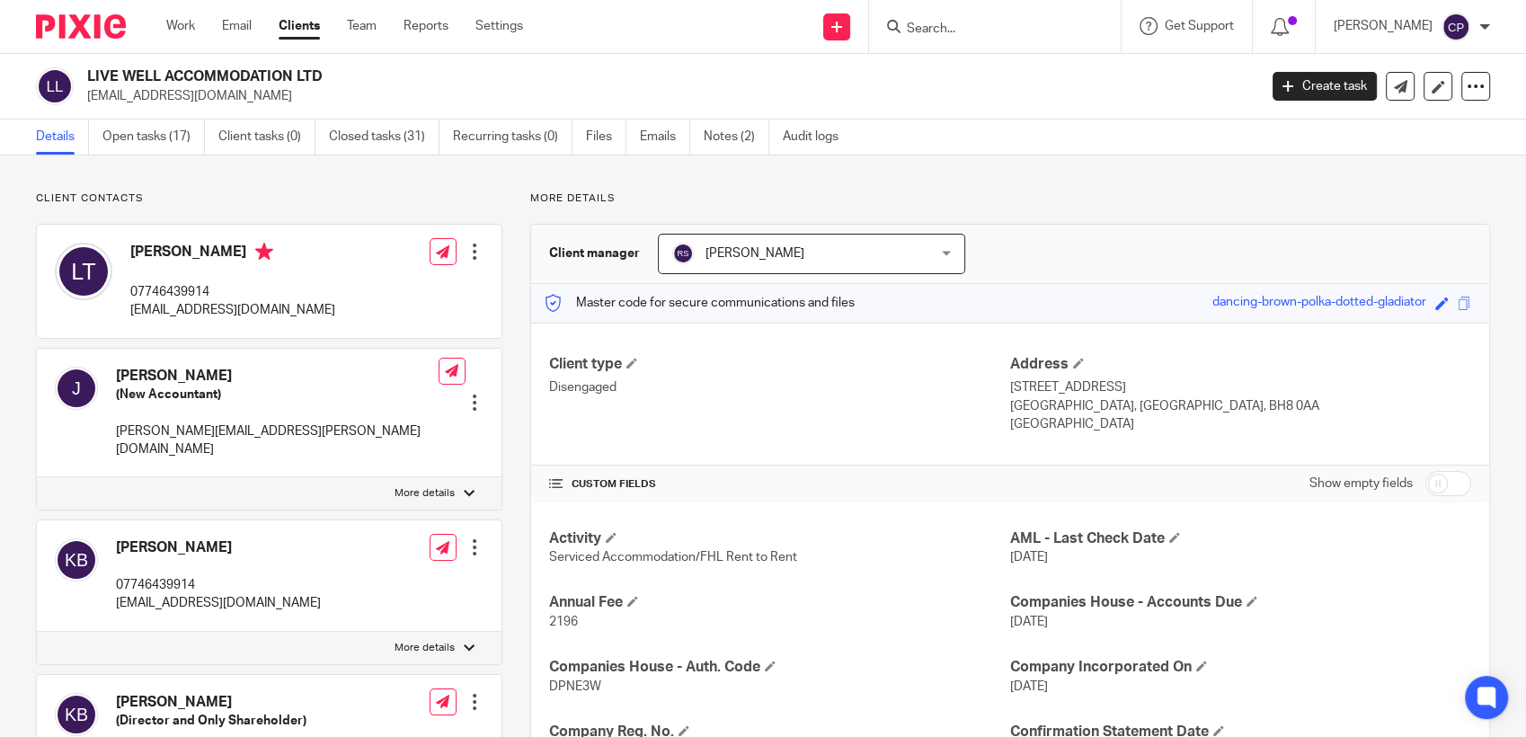
click at [919, 30] on input "Search" at bounding box center [986, 30] width 162 height 16
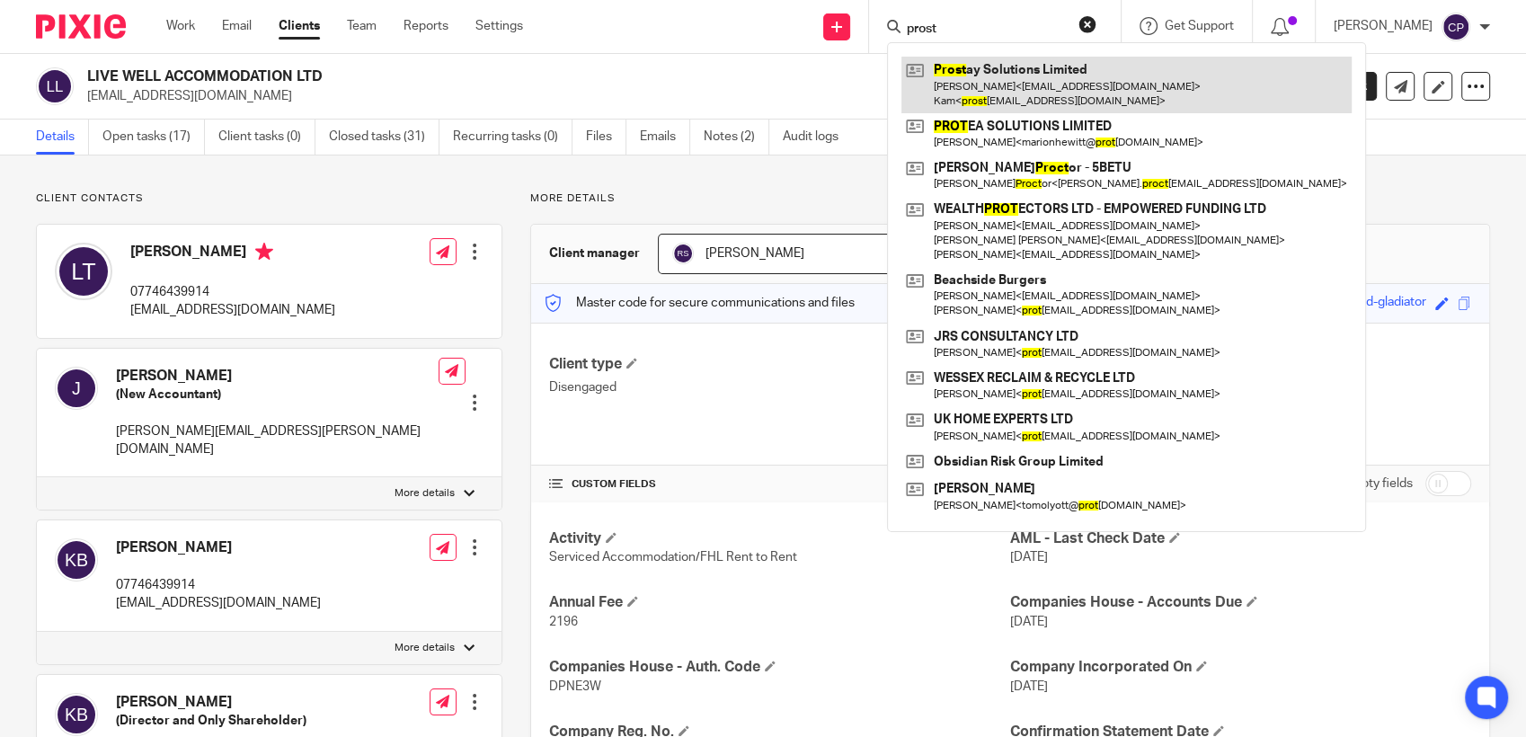
type input "prost"
click at [978, 100] on link at bounding box center [1126, 85] width 450 height 56
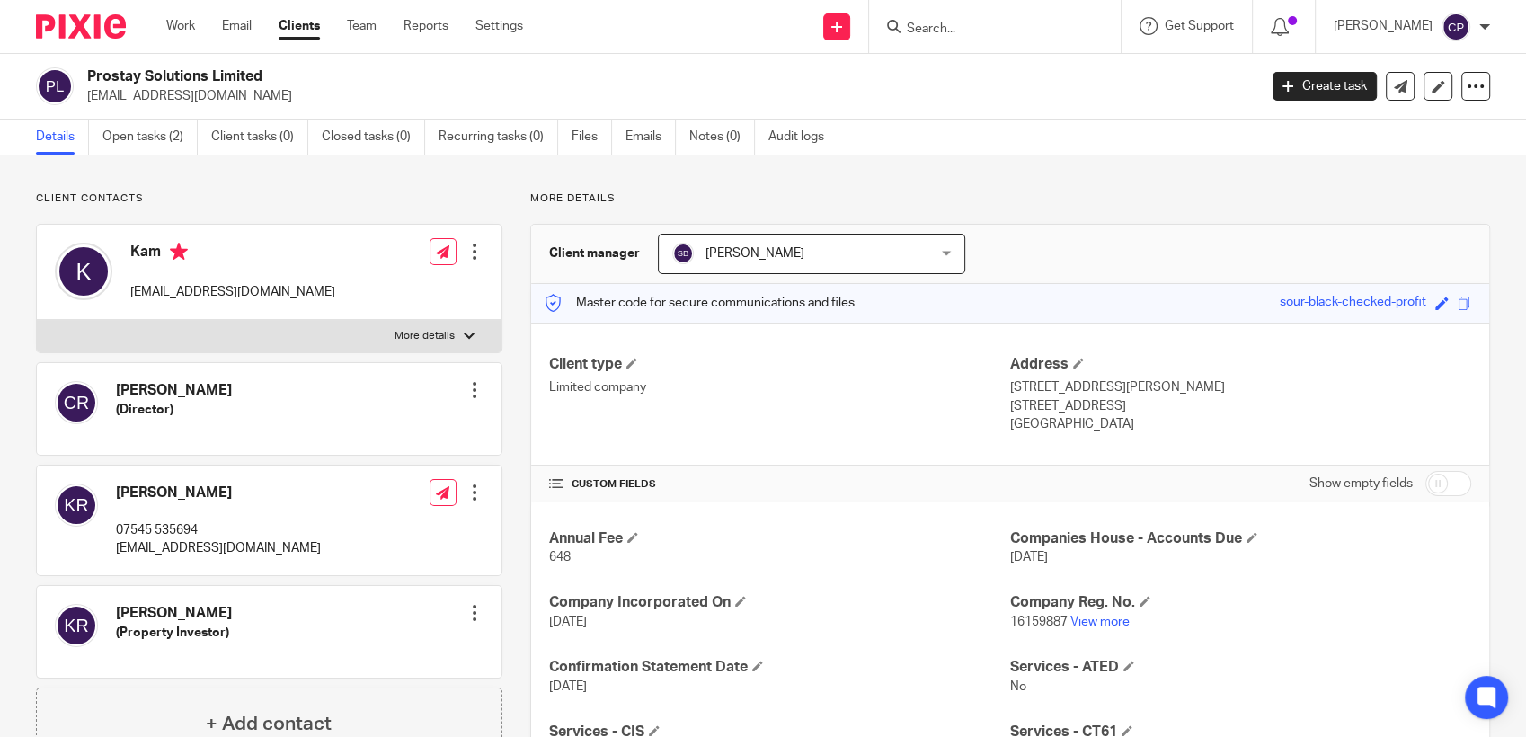
drag, startPoint x: 83, startPoint y: 97, endPoint x: 275, endPoint y: 100, distance: 192.4
click at [275, 100] on div "Prostay Solutions Limited prostaysolutions@outlook.com" at bounding box center [641, 86] width 1210 height 38
drag, startPoint x: 275, startPoint y: 100, endPoint x: 228, endPoint y: 95, distance: 47.0
copy p "prostaysolutions@outlook.com"
click at [923, 27] on input "Search" at bounding box center [986, 30] width 162 height 16
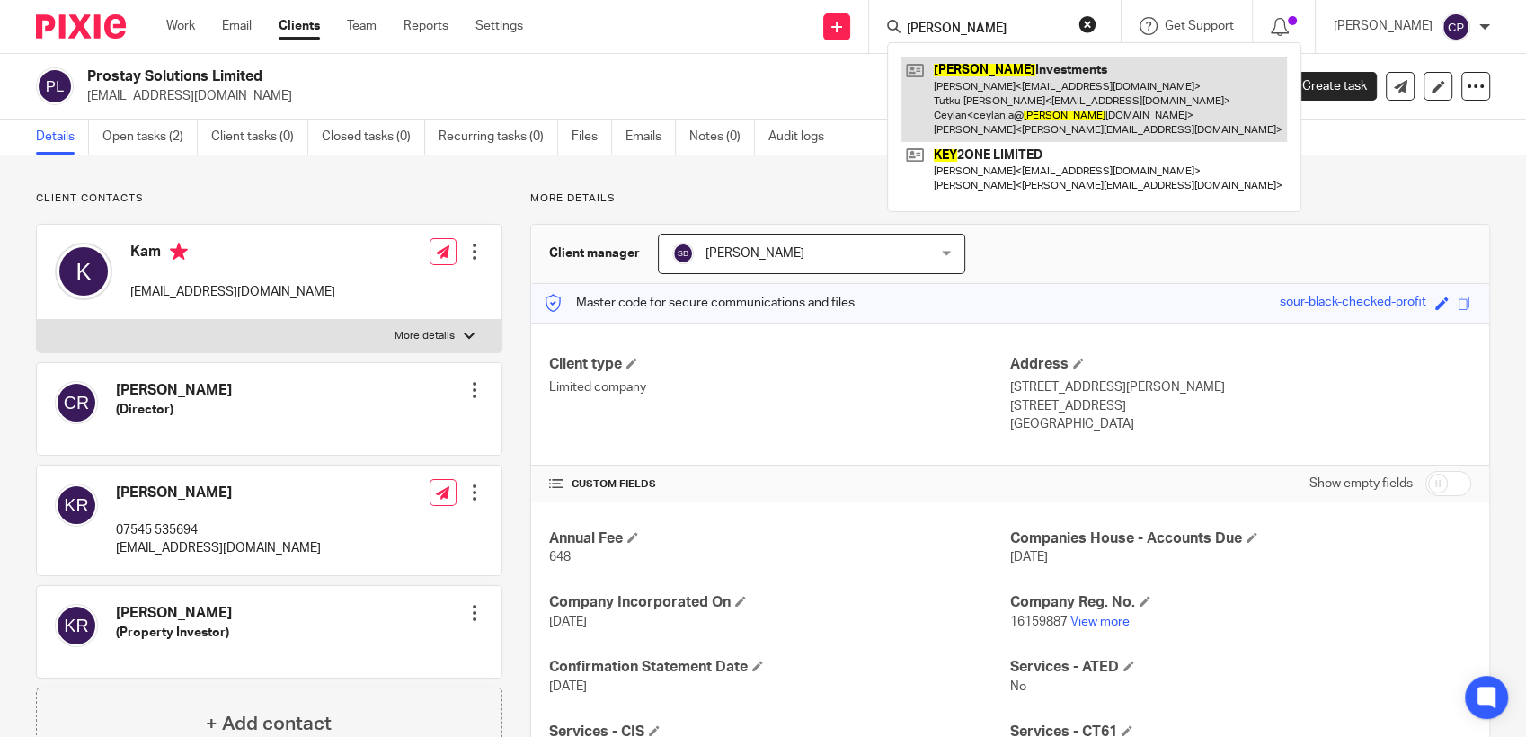
type input "ukey"
click at [947, 118] on link at bounding box center [1094, 99] width 386 height 85
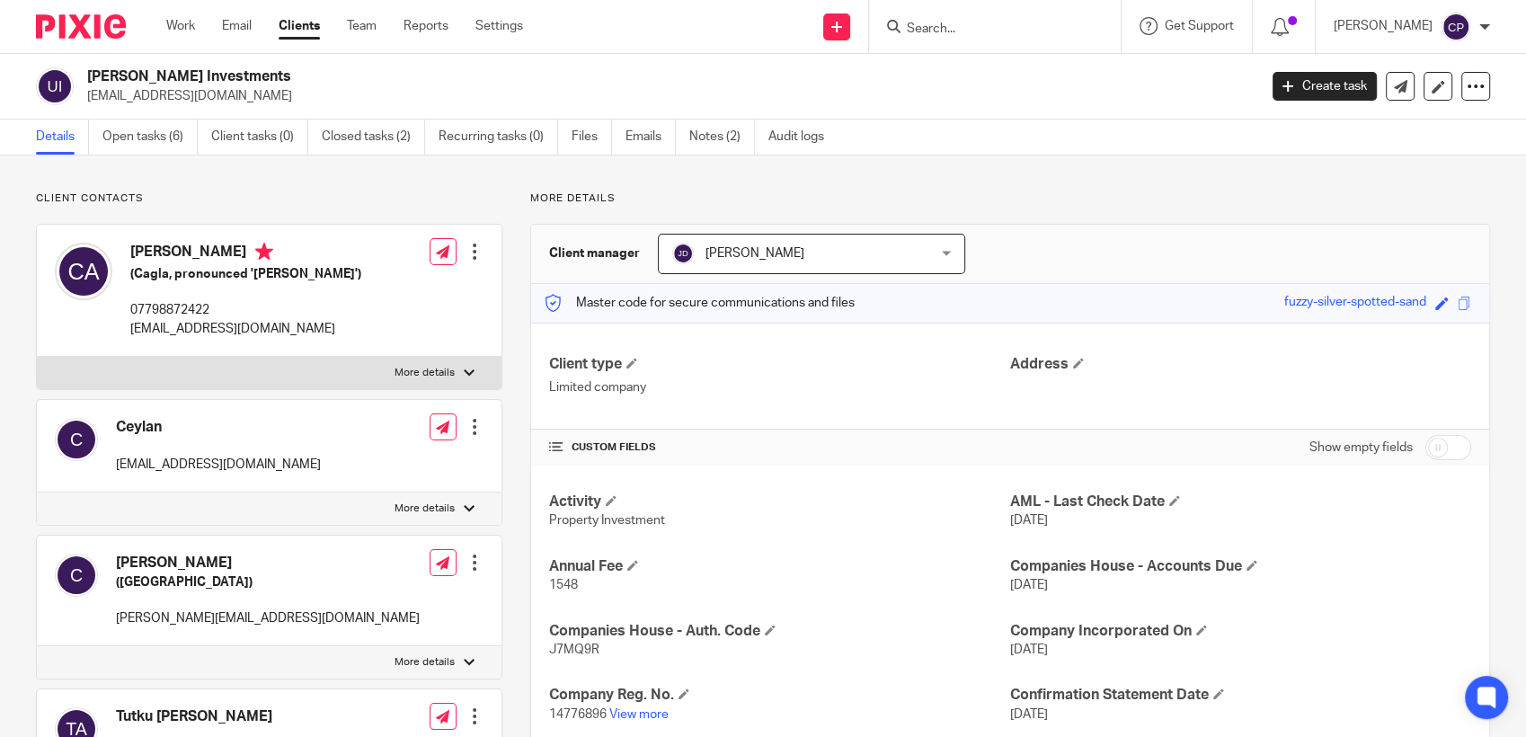
drag, startPoint x: 0, startPoint y: 0, endPoint x: 262, endPoint y: 93, distance: 277.4
click at [262, 93] on p "[EMAIL_ADDRESS][DOMAIN_NAME]" at bounding box center [666, 96] width 1159 height 18
drag, startPoint x: 262, startPoint y: 93, endPoint x: 250, endPoint y: 95, distance: 12.0
copy p "[EMAIL_ADDRESS][DOMAIN_NAME]"
click at [940, 32] on input "Search" at bounding box center [986, 30] width 162 height 16
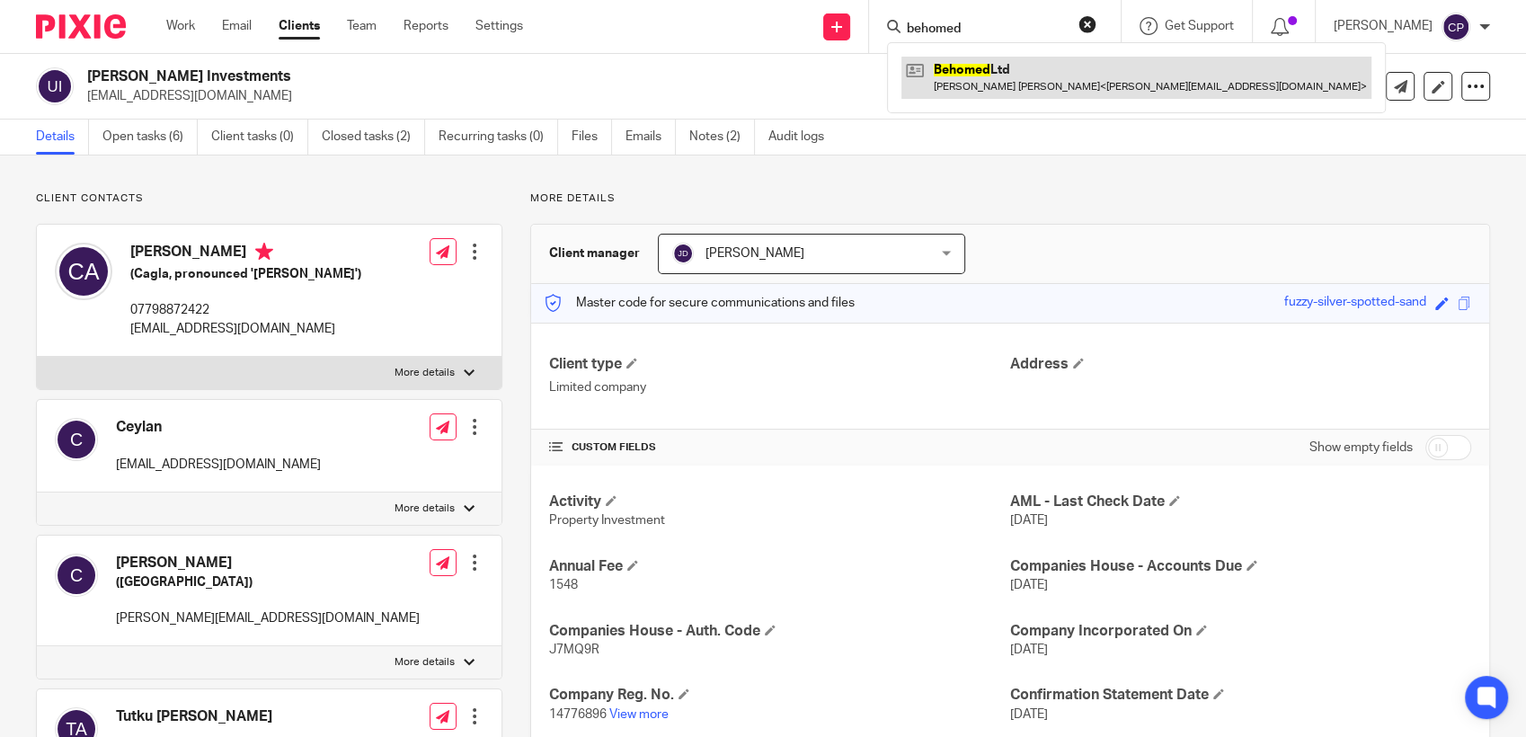
type input "behomed"
click at [1004, 88] on link at bounding box center [1136, 77] width 470 height 41
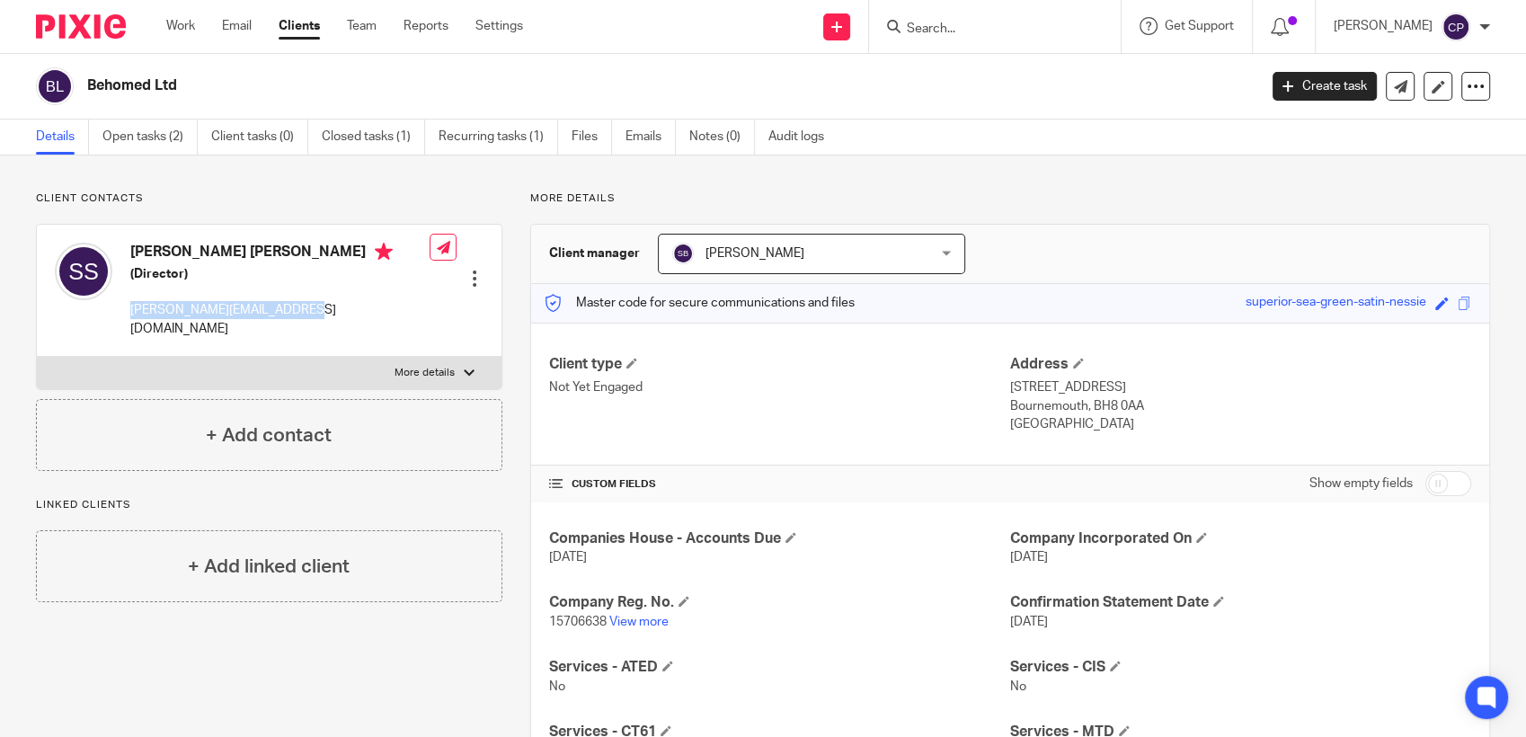
drag, startPoint x: 128, startPoint y: 311, endPoint x: 345, endPoint y: 315, distance: 217.5
click at [345, 315] on div "Sheila Margaret Smith (Director) sheila@luminproperty.co.uk Edit contact Create…" at bounding box center [269, 291] width 465 height 132
drag, startPoint x: 345, startPoint y: 315, endPoint x: 252, endPoint y: 310, distance: 93.6
copy p "sheila@luminproperty.co.uk"
click at [937, 25] on input "Search" at bounding box center [986, 30] width 162 height 16
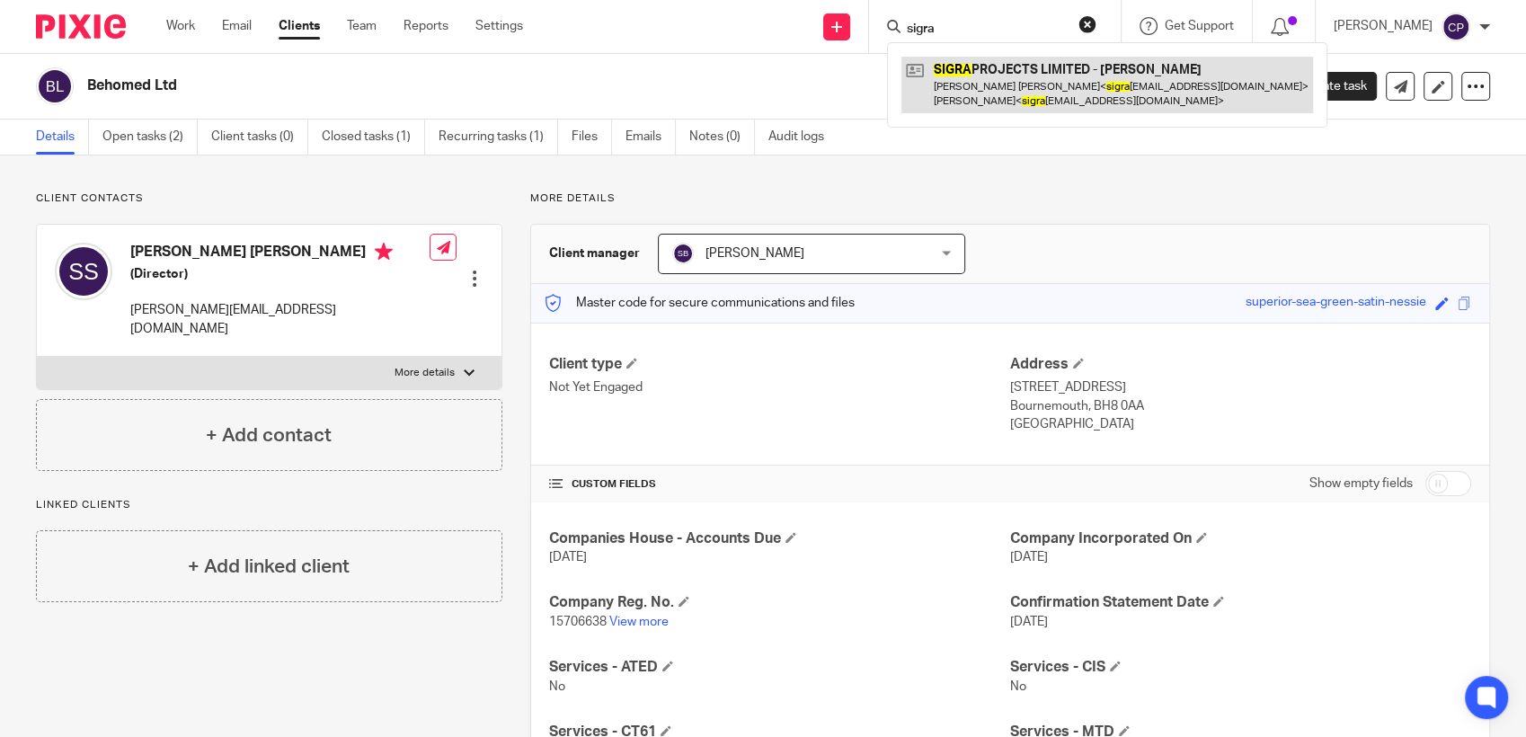
type input "sigra"
click at [1041, 74] on link at bounding box center [1107, 85] width 412 height 56
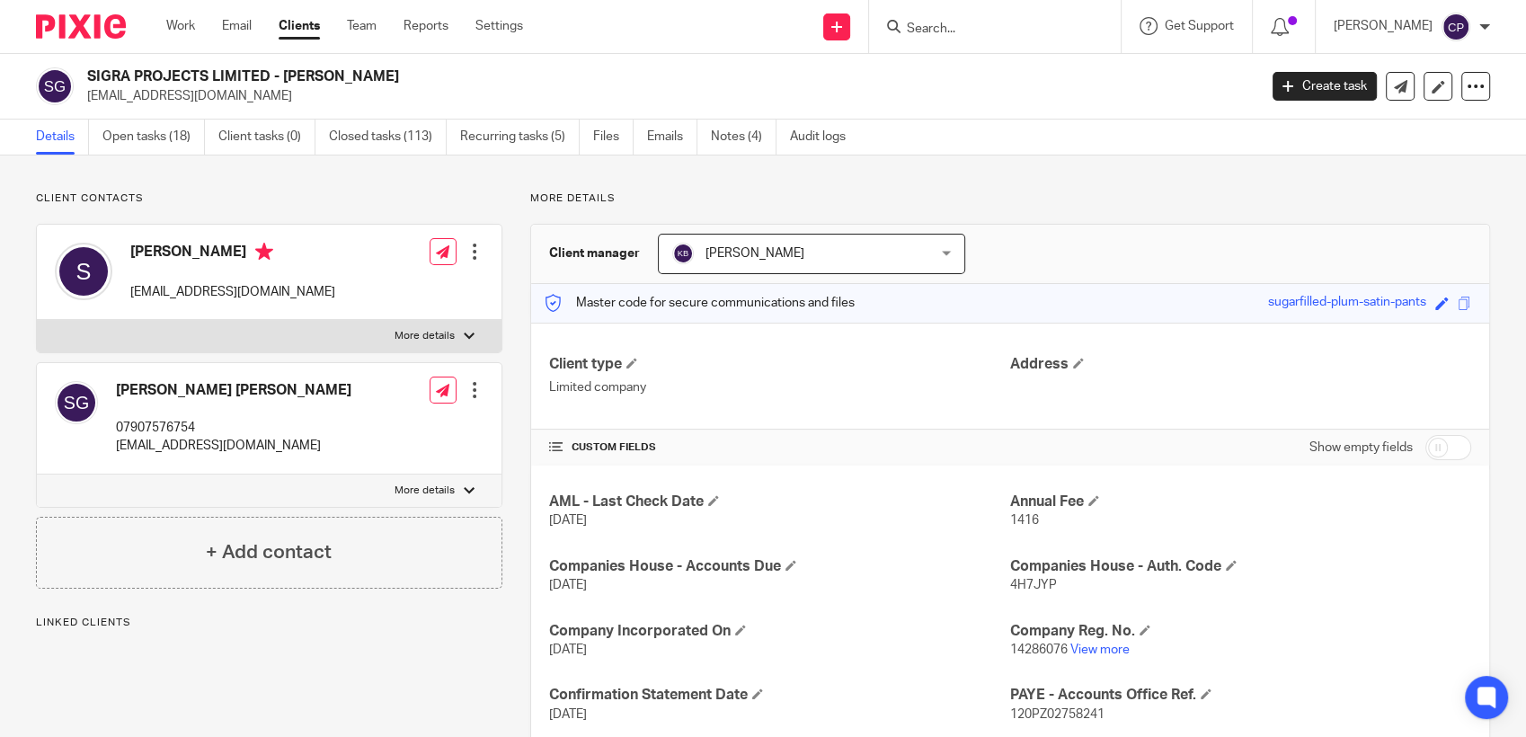
drag, startPoint x: 71, startPoint y: 97, endPoint x: 226, endPoint y: 102, distance: 155.6
click at [226, 102] on div "SIGRA PROJECTS LIMITED - [PERSON_NAME] [EMAIL_ADDRESS][DOMAIN_NAME]" at bounding box center [641, 86] width 1210 height 38
drag, startPoint x: 226, startPoint y: 102, endPoint x: 439, endPoint y: 83, distance: 213.0
click at [439, 83] on h2 "SIGRA PROJECTS LIMITED - [PERSON_NAME]" at bounding box center [550, 76] width 927 height 19
click at [386, 61] on div "SIGRA PROJECTS LIMITED - [PERSON_NAME] [EMAIL_ADDRESS][DOMAIN_NAME] Create task…" at bounding box center [763, 87] width 1526 height 66
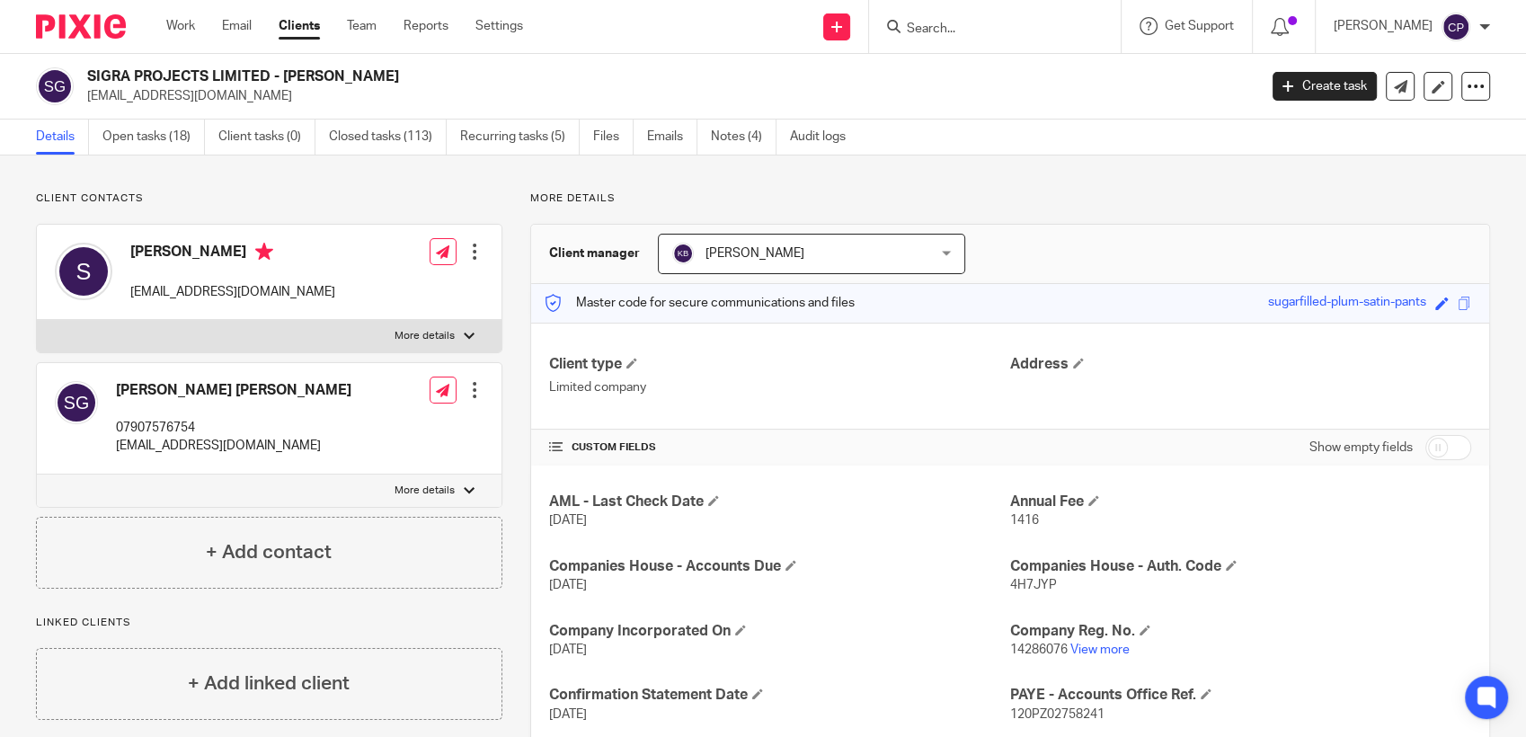
drag, startPoint x: 89, startPoint y: 97, endPoint x: 296, endPoint y: 97, distance: 206.7
click at [296, 97] on p "[EMAIL_ADDRESS][DOMAIN_NAME]" at bounding box center [666, 96] width 1159 height 18
drag, startPoint x: 296, startPoint y: 97, endPoint x: 175, endPoint y: 100, distance: 120.5
copy p "[EMAIL_ADDRESS][DOMAIN_NAME]"
click at [966, 24] on input "Search" at bounding box center [986, 30] width 162 height 16
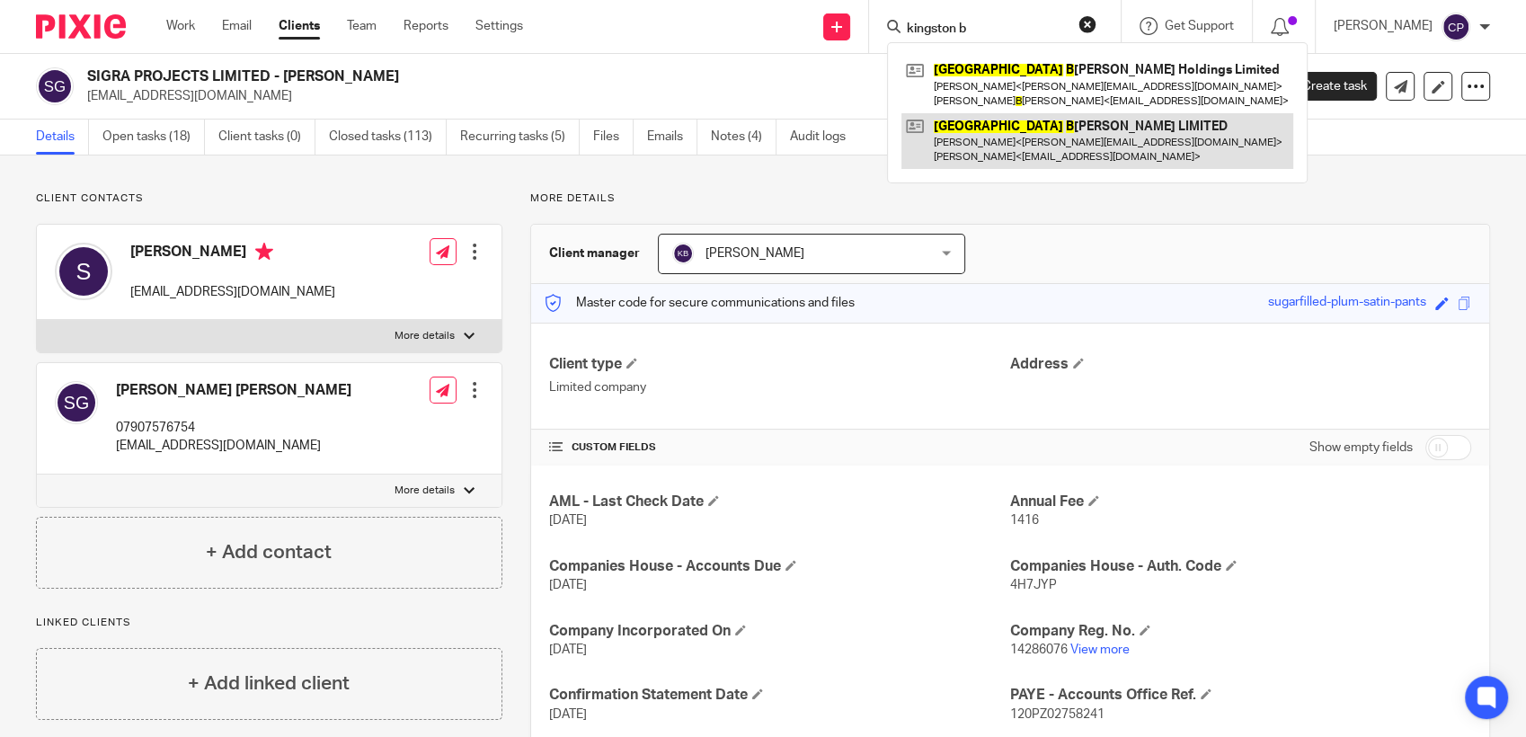
type input "kingston b"
click at [999, 138] on link at bounding box center [1097, 141] width 392 height 56
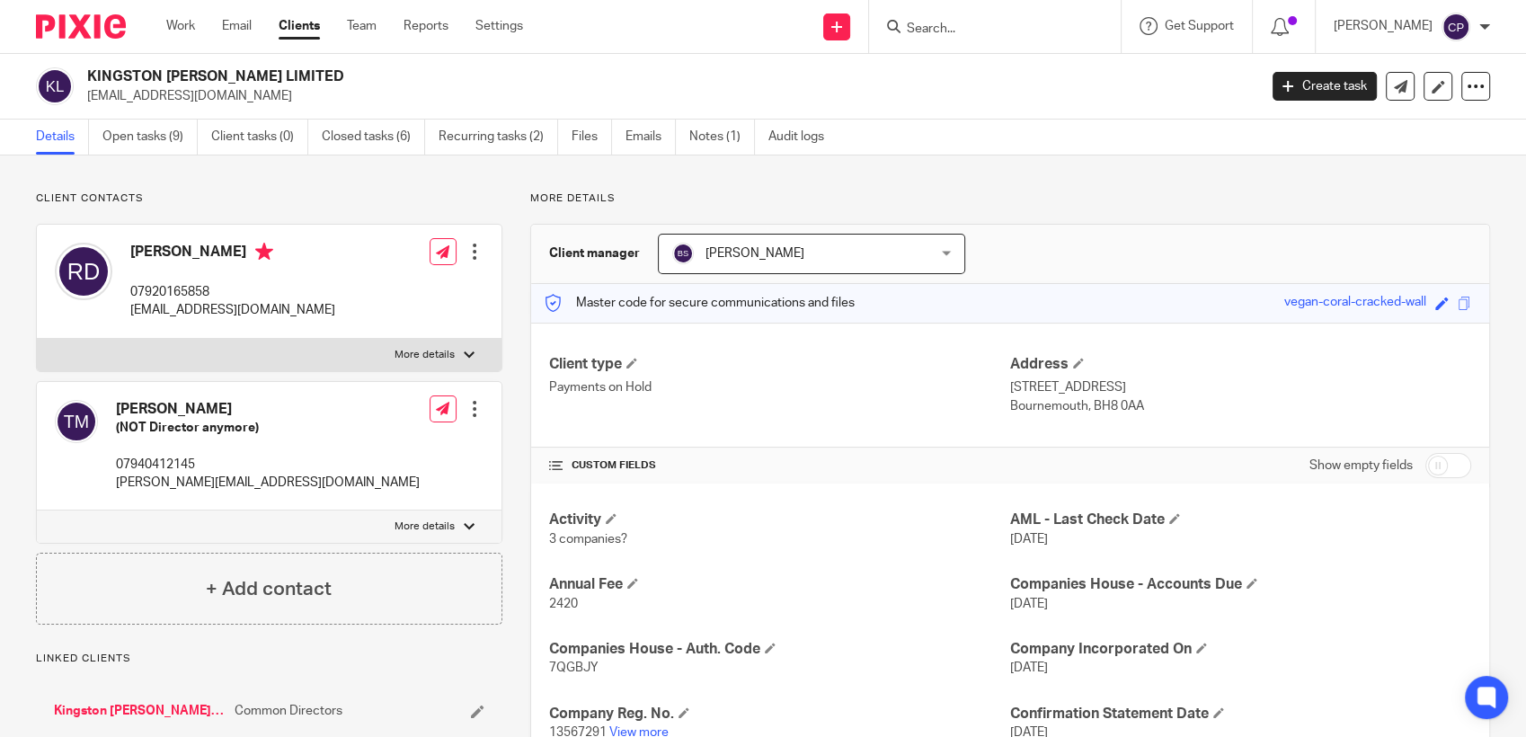
drag, startPoint x: 82, startPoint y: 93, endPoint x: 249, endPoint y: 97, distance: 167.2
click at [249, 97] on div "KINGSTON [PERSON_NAME] LIMITED [EMAIL_ADDRESS][DOMAIN_NAME]" at bounding box center [641, 86] width 1210 height 38
drag, startPoint x: 249, startPoint y: 97, endPoint x: 192, endPoint y: 97, distance: 56.6
copy p "[EMAIL_ADDRESS][DOMAIN_NAME]"
click at [947, 28] on input "Search" at bounding box center [986, 30] width 162 height 16
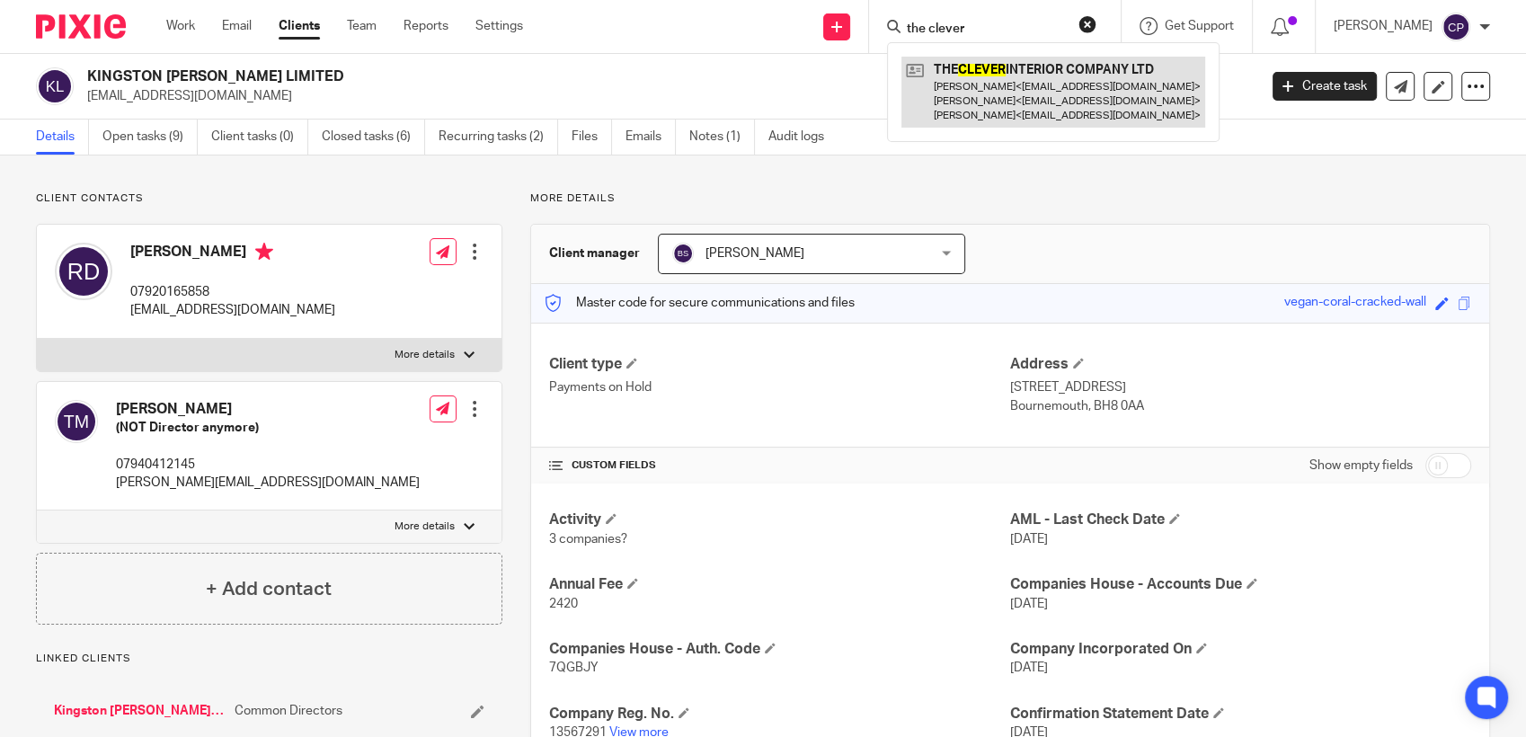
type input "the clever"
click at [974, 83] on link at bounding box center [1053, 92] width 304 height 71
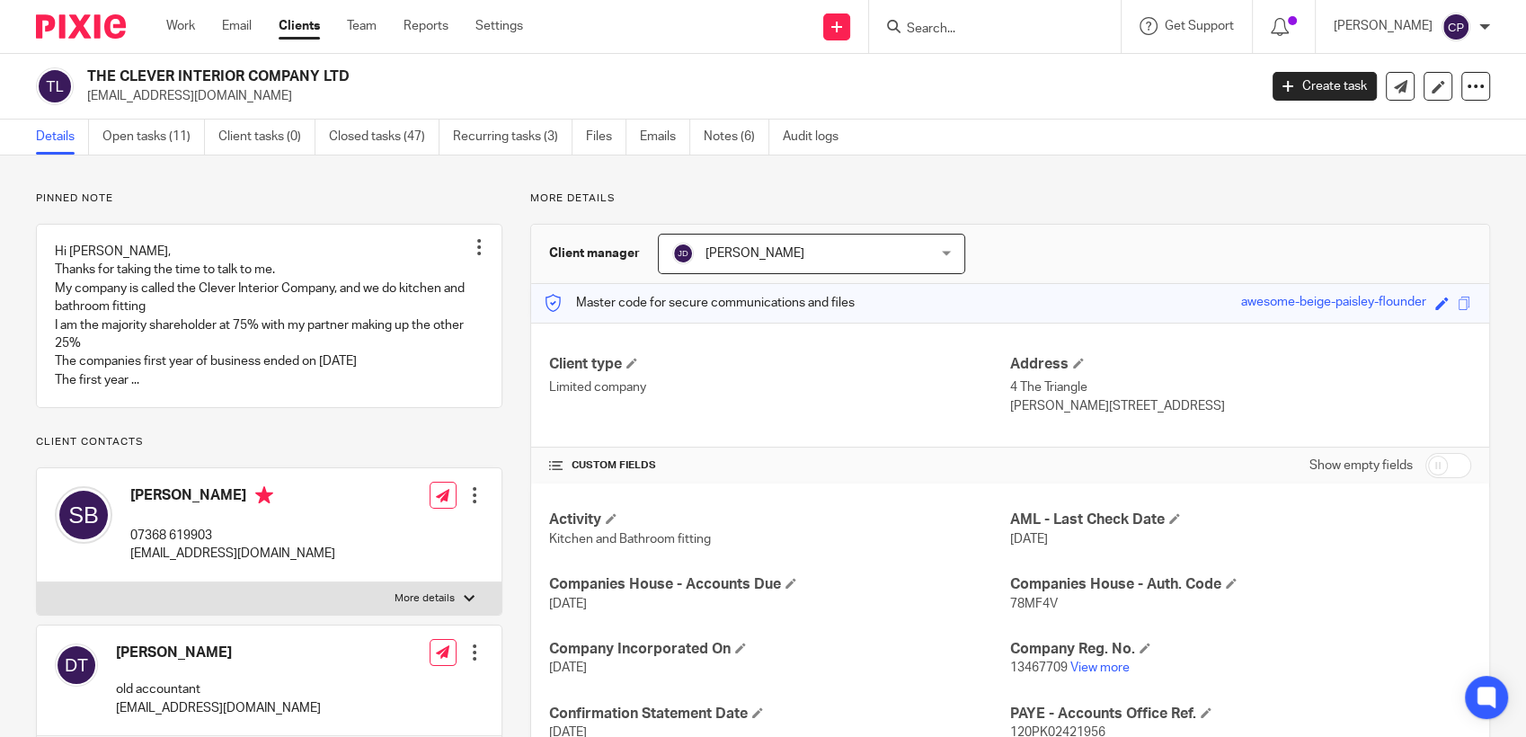
drag, startPoint x: 81, startPoint y: 92, endPoint x: 301, endPoint y: 90, distance: 220.2
click at [301, 90] on div "THE CLEVER INTERIOR COMPANY LTD [EMAIL_ADDRESS][DOMAIN_NAME]" at bounding box center [641, 86] width 1210 height 38
drag, startPoint x: 301, startPoint y: 90, endPoint x: 221, endPoint y: 97, distance: 80.3
copy p "[EMAIL_ADDRESS][DOMAIN_NAME]"
click at [981, 19] on form at bounding box center [1000, 26] width 191 height 22
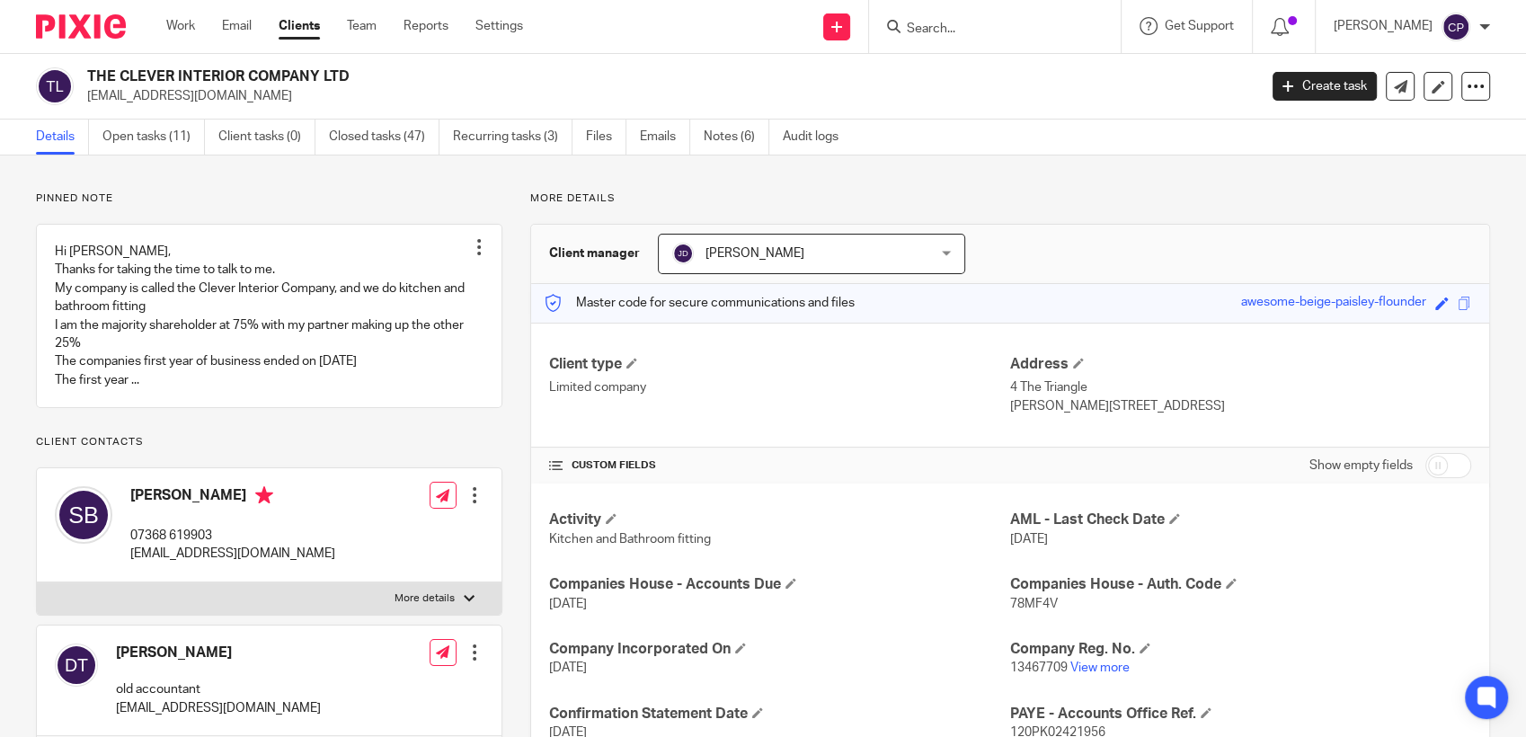
click at [978, 28] on input "Search" at bounding box center [986, 30] width 162 height 16
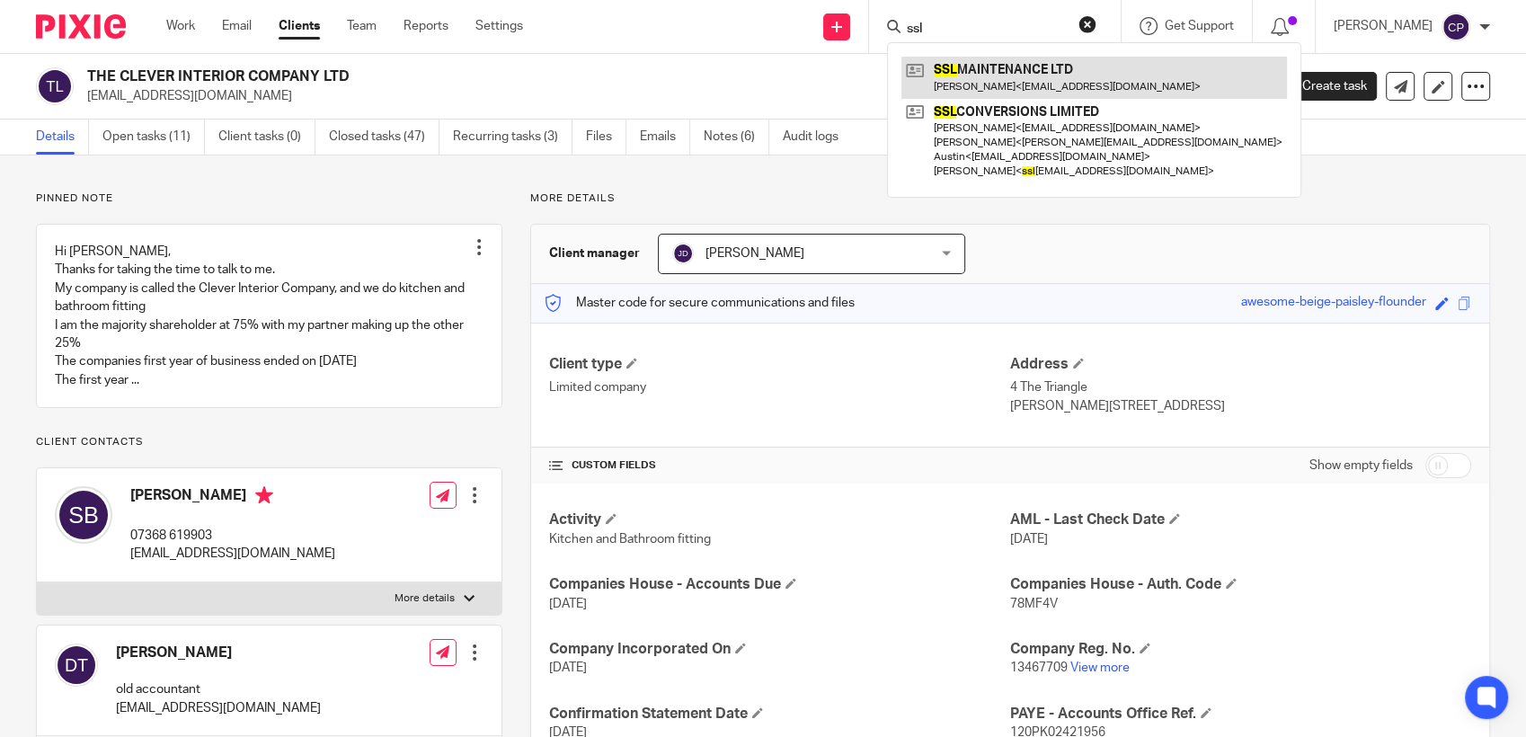
type input "ssl"
click at [984, 68] on link at bounding box center [1094, 77] width 386 height 41
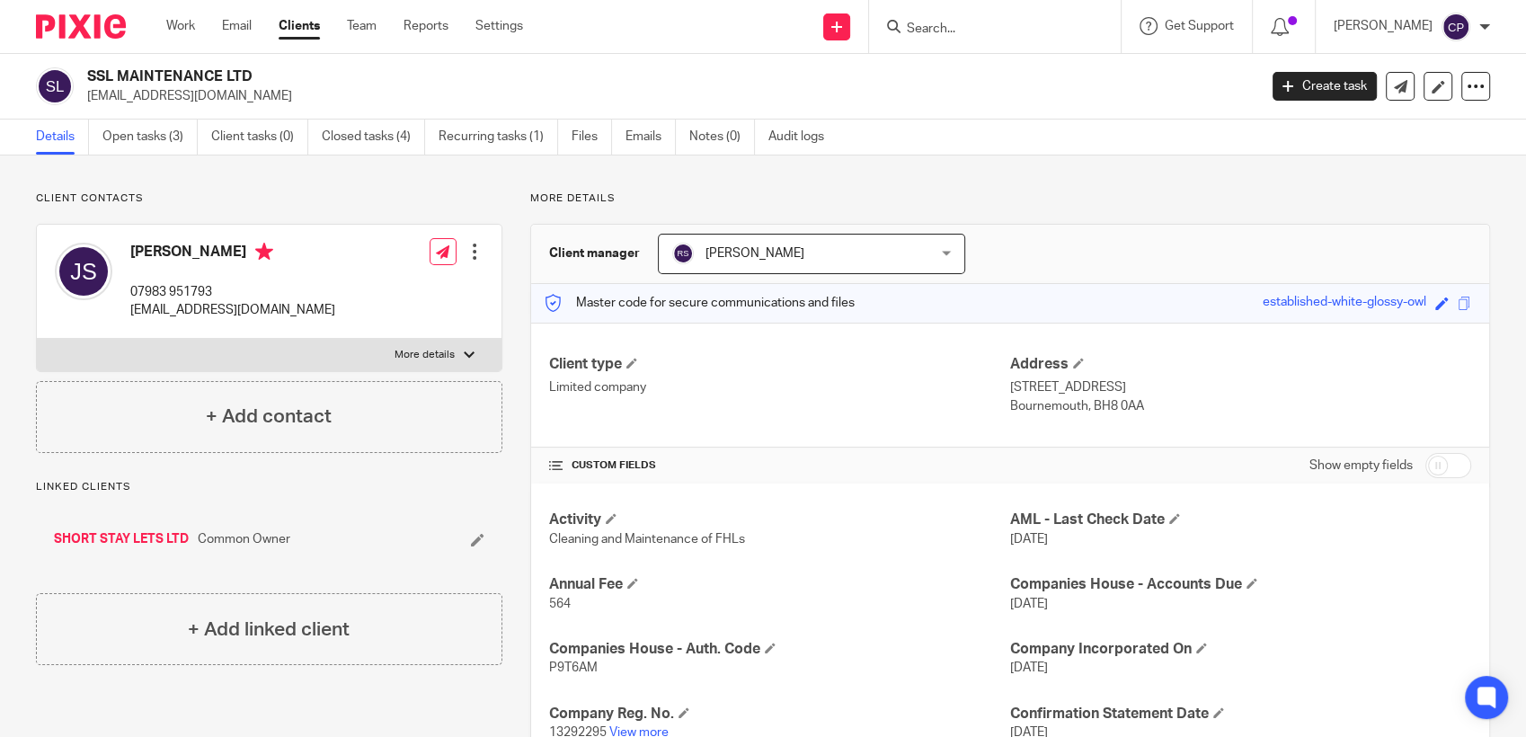
drag, startPoint x: 0, startPoint y: 0, endPoint x: 89, endPoint y: 93, distance: 129.1
click at [89, 93] on p "[EMAIL_ADDRESS][DOMAIN_NAME]" at bounding box center [666, 96] width 1159 height 18
drag, startPoint x: 89, startPoint y: 93, endPoint x: 287, endPoint y: 101, distance: 197.9
click at [287, 101] on p "[EMAIL_ADDRESS][DOMAIN_NAME]" at bounding box center [666, 96] width 1159 height 18
drag, startPoint x: 287, startPoint y: 101, endPoint x: 262, endPoint y: 99, distance: 25.2
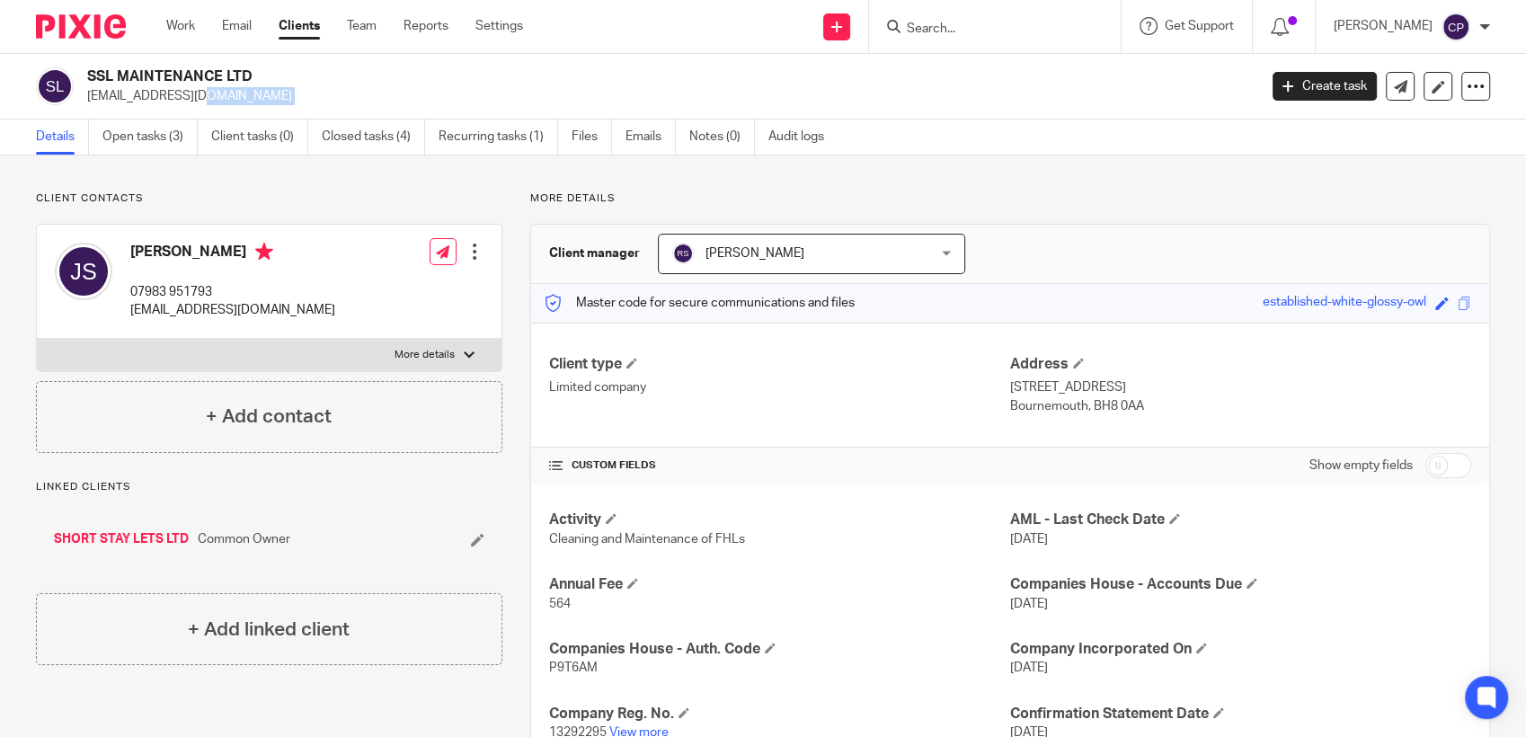
copy main "[EMAIL_ADDRESS][DOMAIN_NAME] Create task Update from Companies House Export dat…"
click at [937, 22] on form at bounding box center [1000, 26] width 191 height 22
click at [938, 22] on input "Search" at bounding box center [986, 30] width 162 height 16
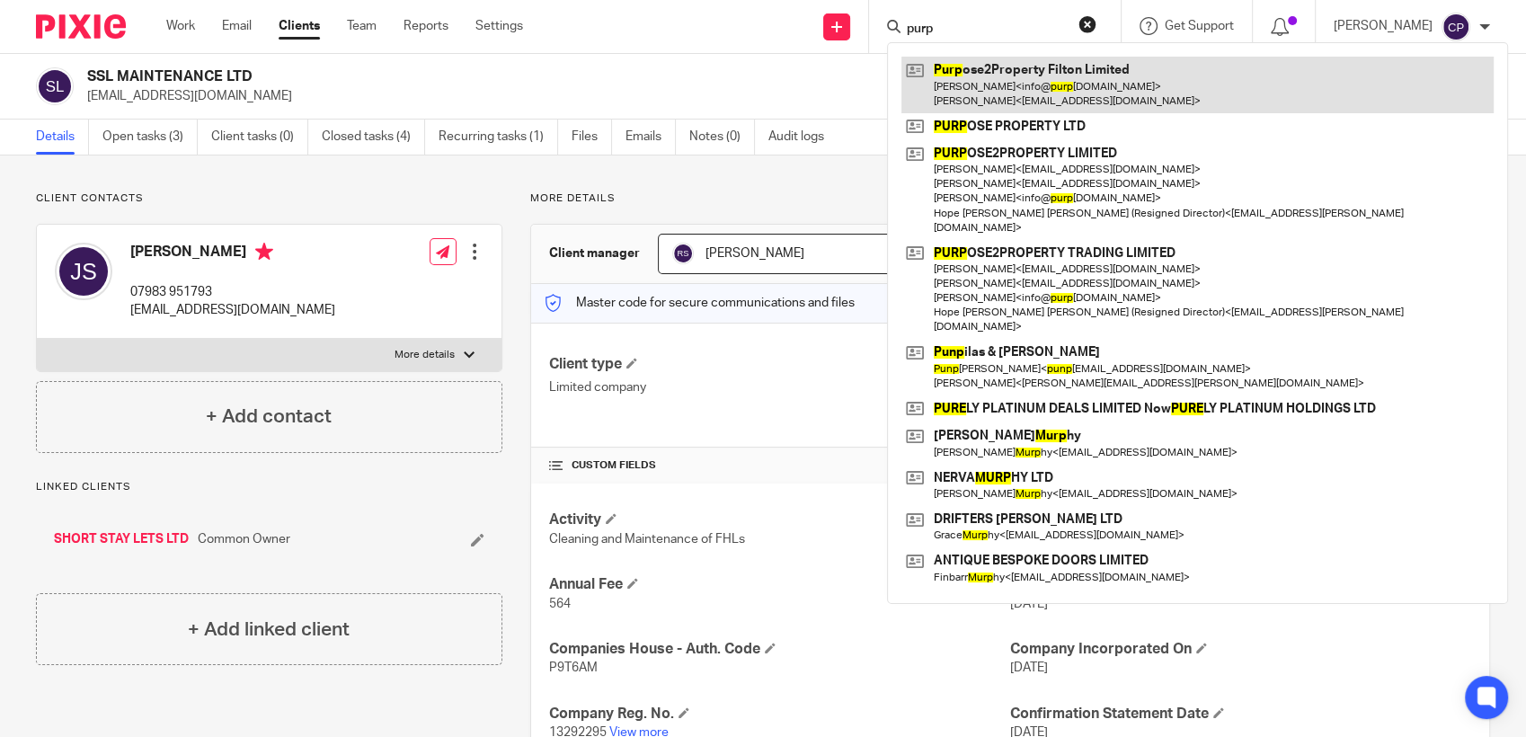
type input "purp"
click at [1017, 88] on link at bounding box center [1197, 85] width 592 height 56
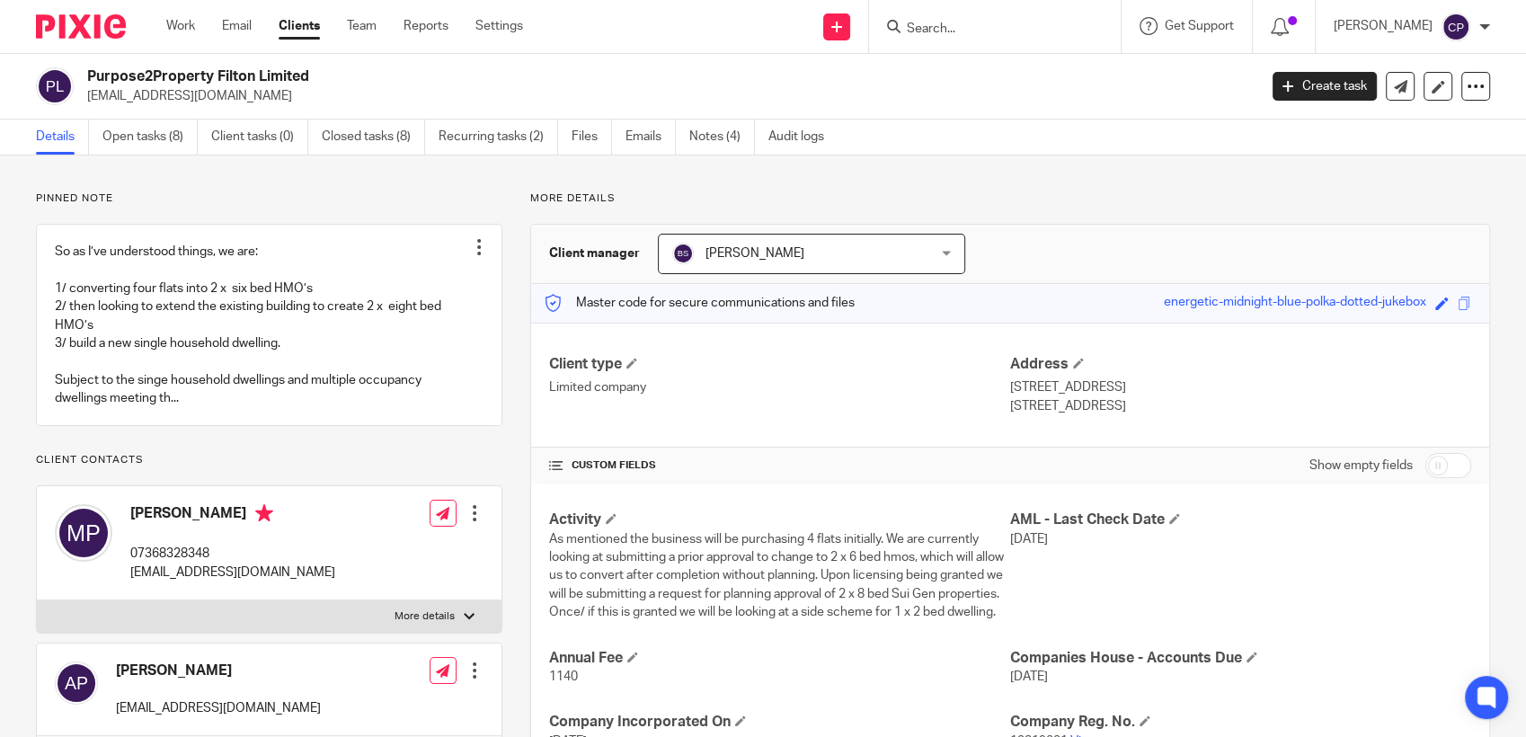
drag, startPoint x: 86, startPoint y: 99, endPoint x: 277, endPoint y: 108, distance: 190.7
click at [277, 108] on div "Purpose2Property Filton Limited [EMAIL_ADDRESS][DOMAIN_NAME] Create task Update…" at bounding box center [763, 87] width 1526 height 66
drag, startPoint x: 277, startPoint y: 108, endPoint x: 241, endPoint y: 97, distance: 37.5
copy p "[EMAIL_ADDRESS][DOMAIN_NAME]"
